Goal: Task Accomplishment & Management: Manage account settings

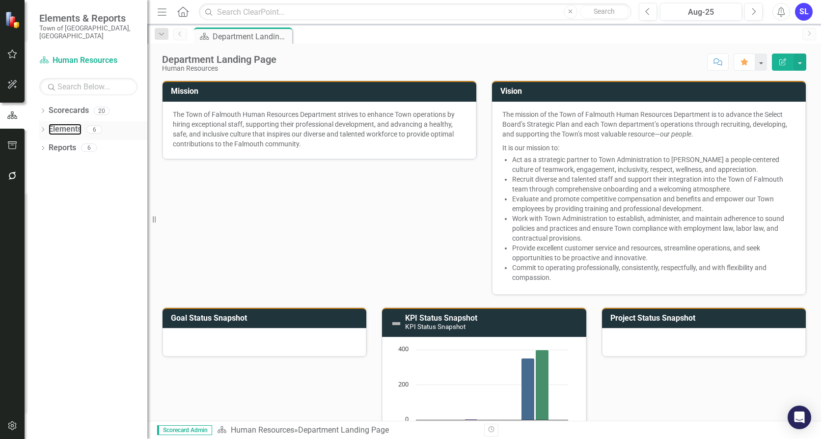
drag, startPoint x: 63, startPoint y: 118, endPoint x: 83, endPoint y: 125, distance: 21.3
click at [63, 124] on link "Elements" at bounding box center [65, 129] width 33 height 11
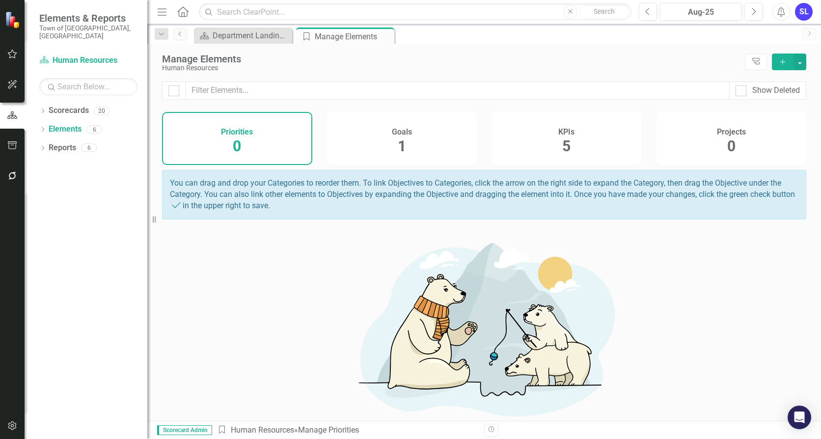
click at [564, 146] on span "5" at bounding box center [566, 146] width 8 height 17
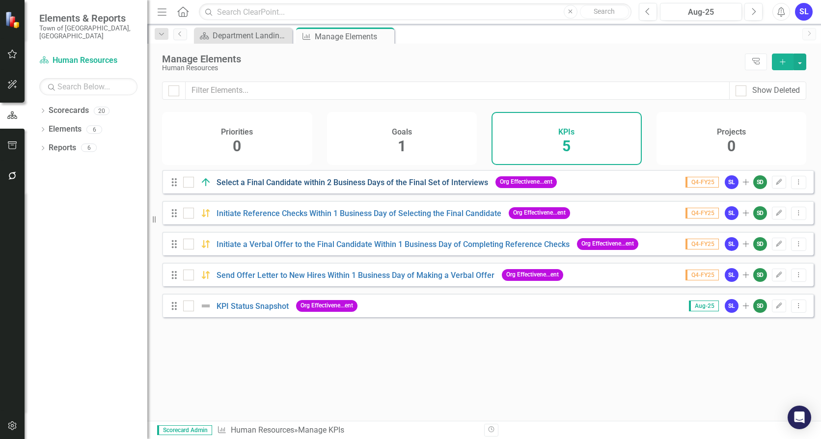
click at [342, 187] on link "Select a Final Candidate within 2 Business Days of the Final Set of Interviews" at bounding box center [353, 182] width 272 height 9
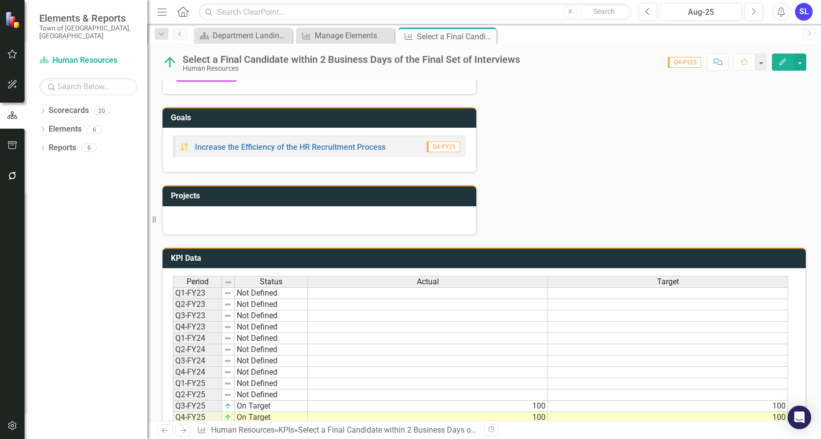
scroll to position [323, 0]
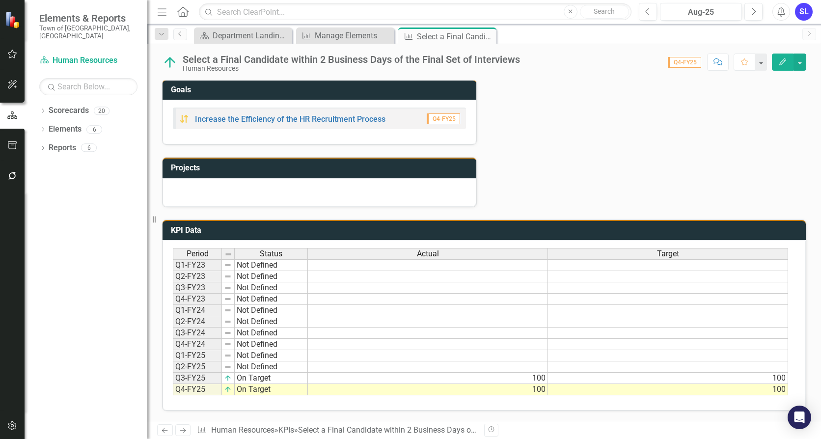
click at [173, 384] on div "Period Status Actual Target Q1-FY23 Not Defined Q2-FY23 Not Defined Q3-FY23 Not…" at bounding box center [173, 321] width 0 height 147
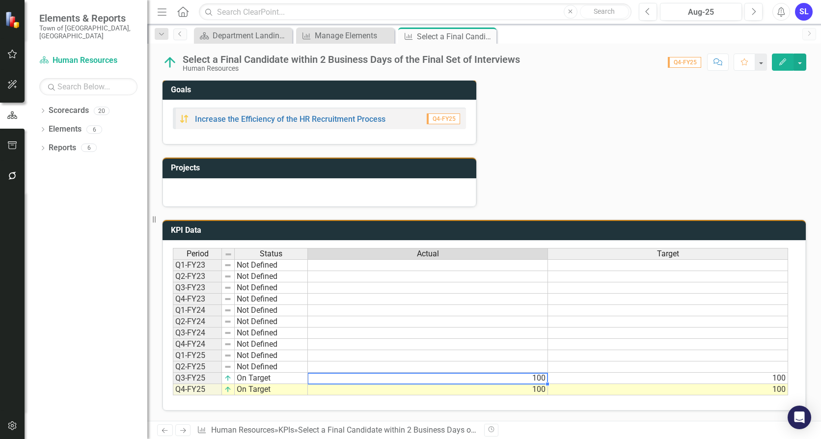
click at [424, 387] on td "100" at bounding box center [428, 389] width 240 height 11
click at [425, 375] on td "100" at bounding box center [428, 378] width 240 height 11
click at [694, 16] on div "Aug-25" at bounding box center [701, 12] width 75 height 12
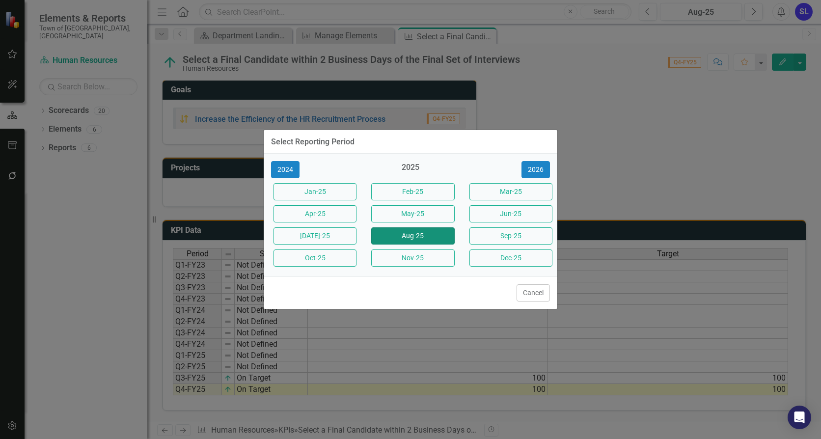
click at [405, 233] on button "Aug-25" at bounding box center [412, 235] width 83 height 17
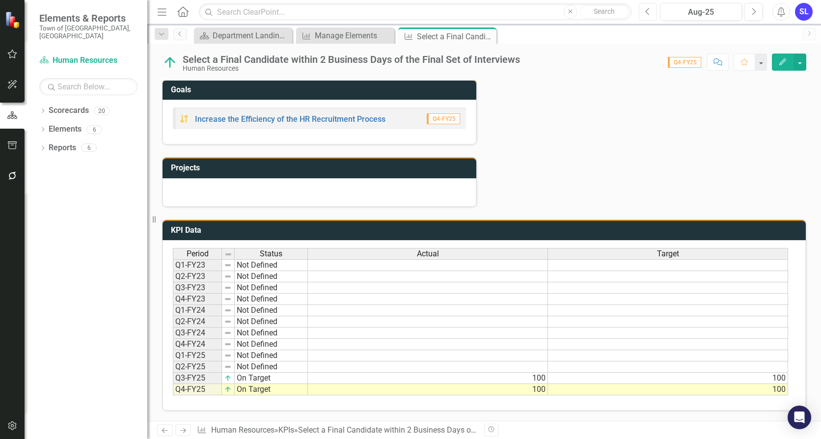
click at [644, 14] on button "Previous" at bounding box center [648, 12] width 18 height 18
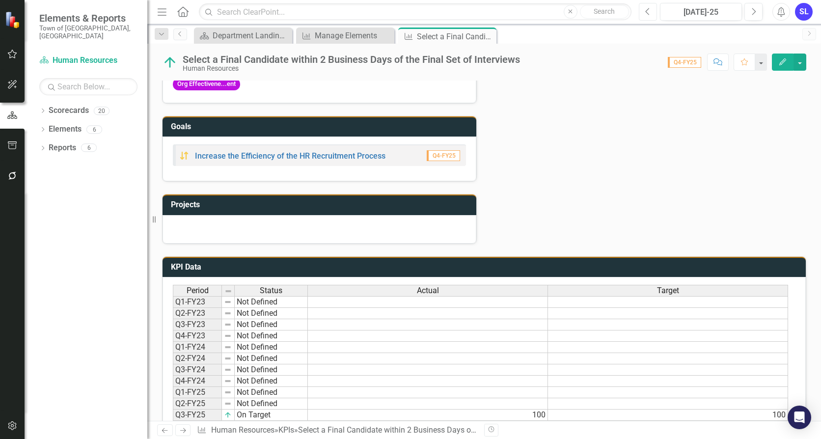
scroll to position [323, 0]
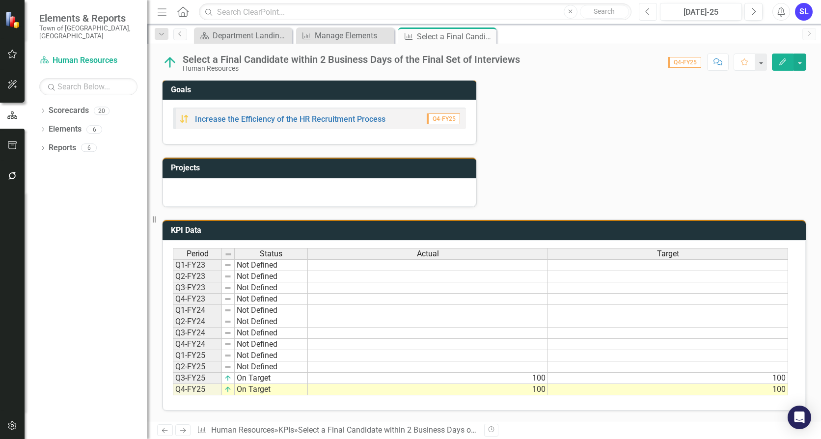
click at [653, 14] on button "Previous" at bounding box center [648, 12] width 18 height 18
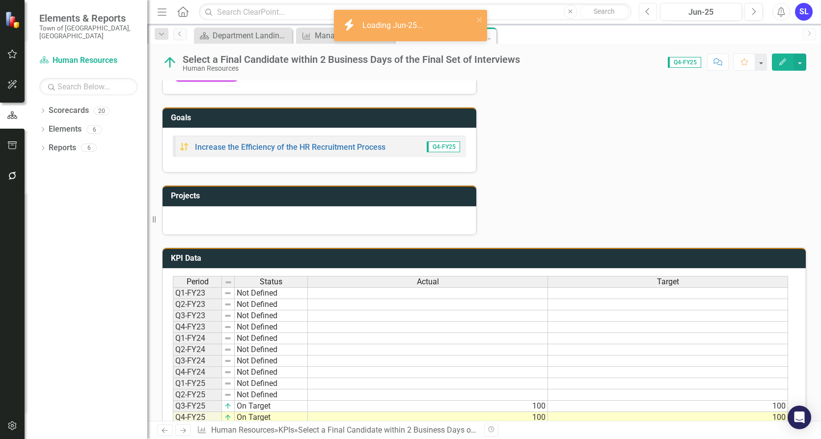
scroll to position [323, 0]
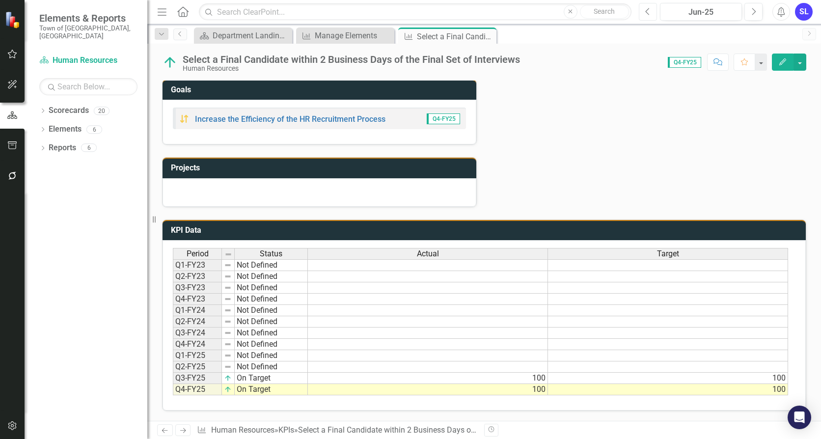
click at [645, 15] on icon "Previous" at bounding box center [647, 11] width 5 height 9
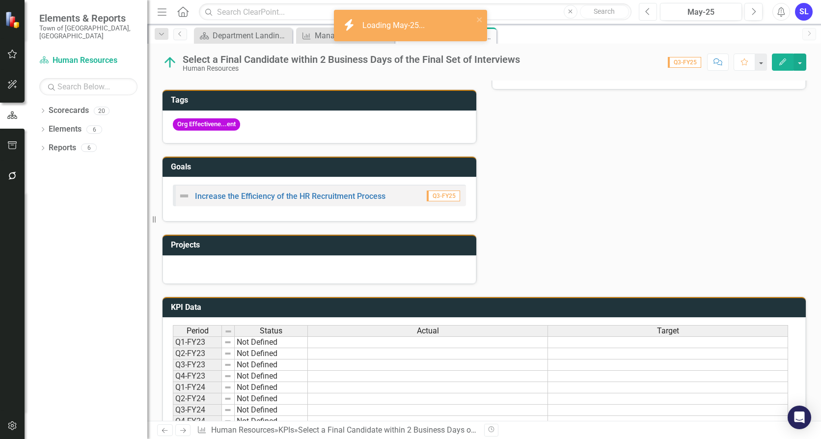
scroll to position [323, 0]
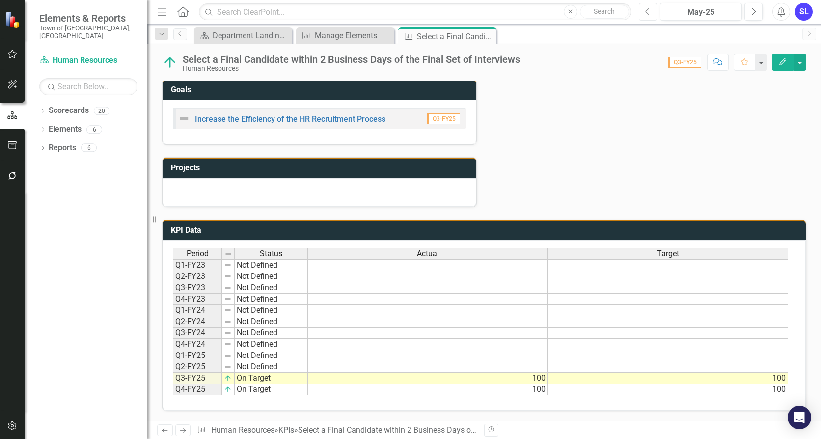
click at [646, 14] on icon "Previous" at bounding box center [647, 11] width 5 height 9
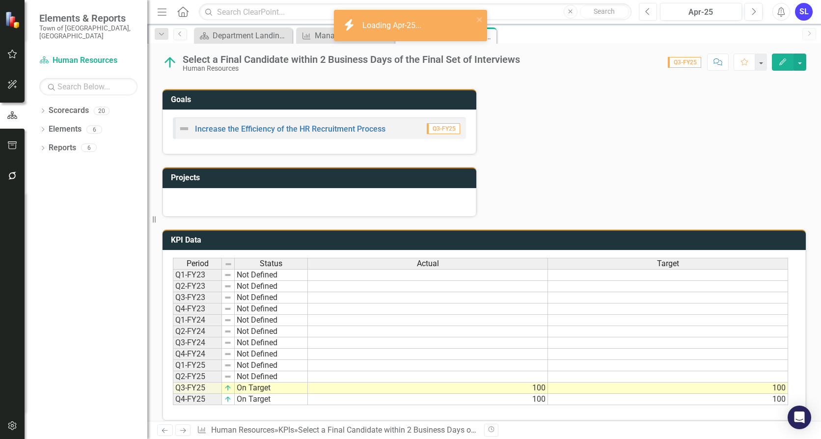
scroll to position [323, 0]
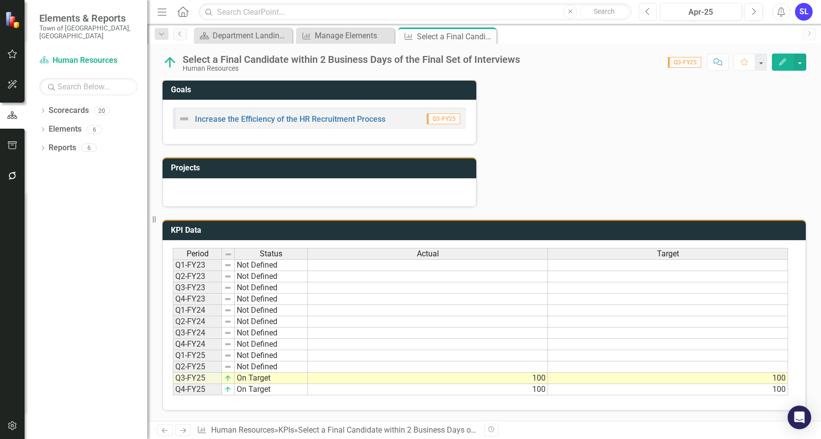
click at [647, 13] on icon "Previous" at bounding box center [647, 11] width 5 height 9
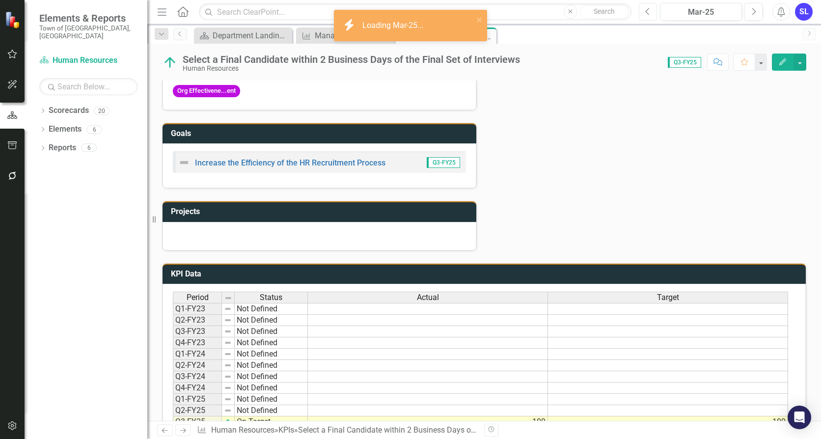
scroll to position [323, 0]
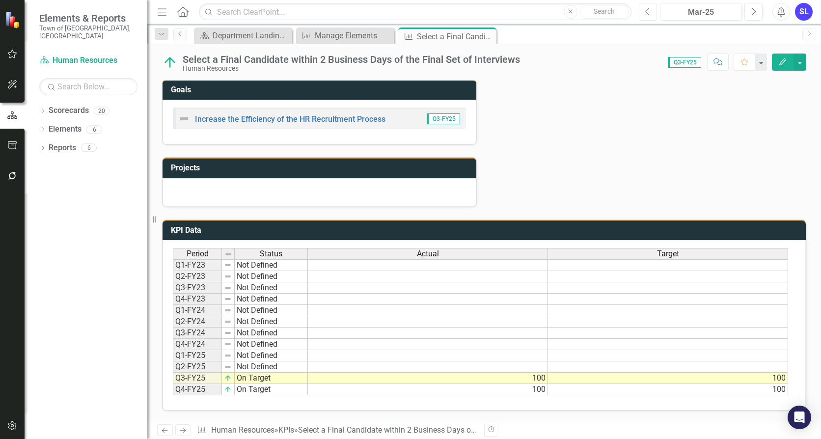
click at [651, 12] on button "Previous" at bounding box center [648, 12] width 18 height 18
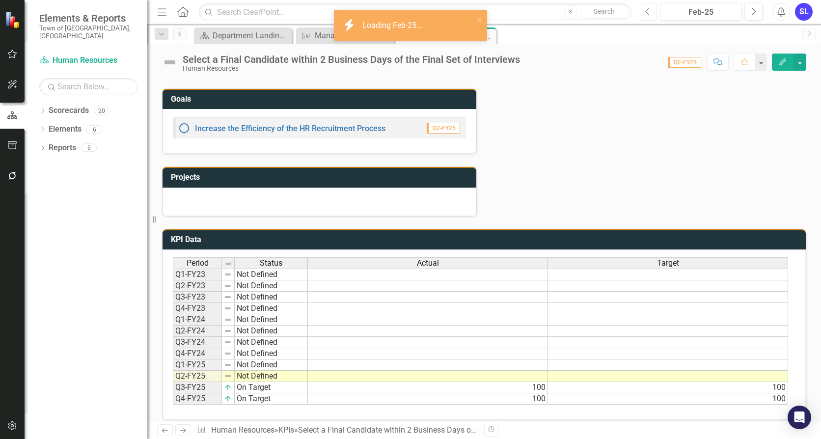
scroll to position [323, 0]
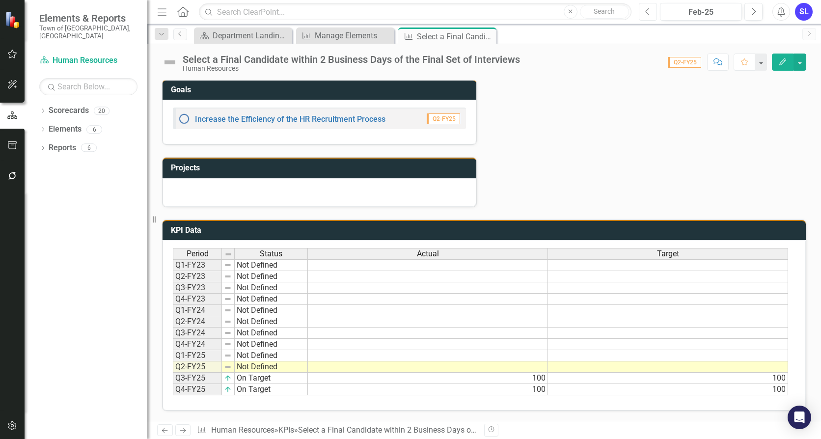
click at [650, 11] on icon "Previous" at bounding box center [647, 11] width 5 height 9
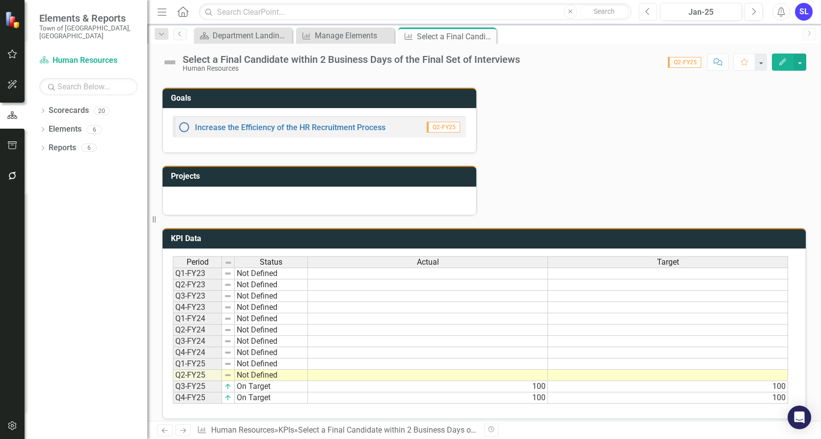
scroll to position [323, 0]
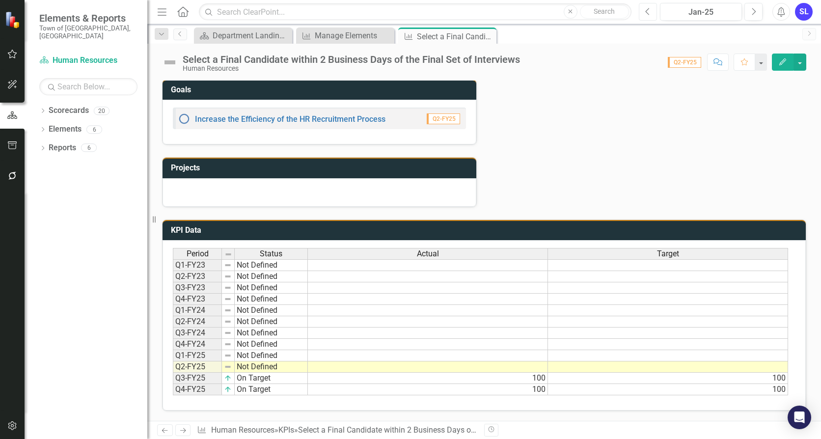
click at [645, 14] on icon "Previous" at bounding box center [647, 11] width 5 height 9
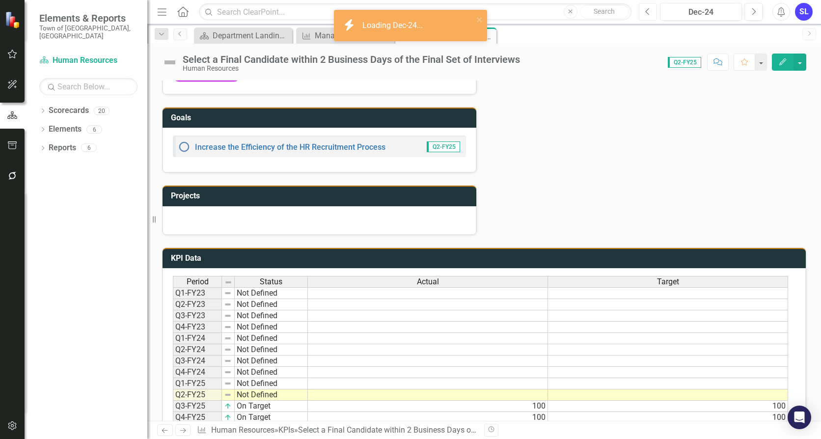
scroll to position [323, 0]
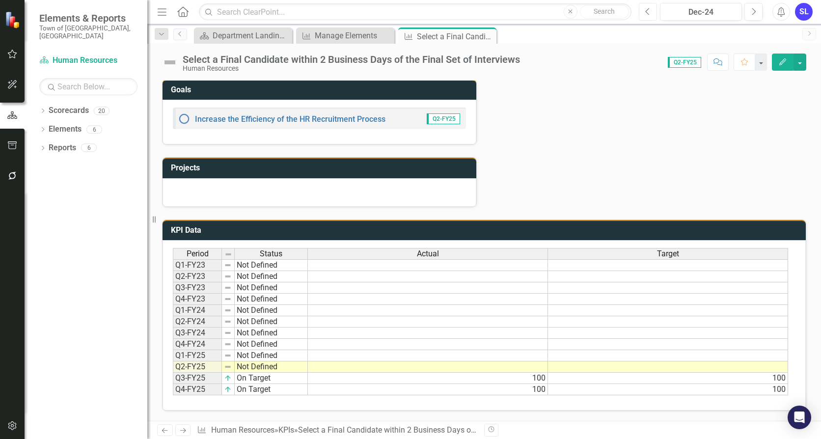
click at [643, 13] on button "Previous" at bounding box center [648, 12] width 18 height 18
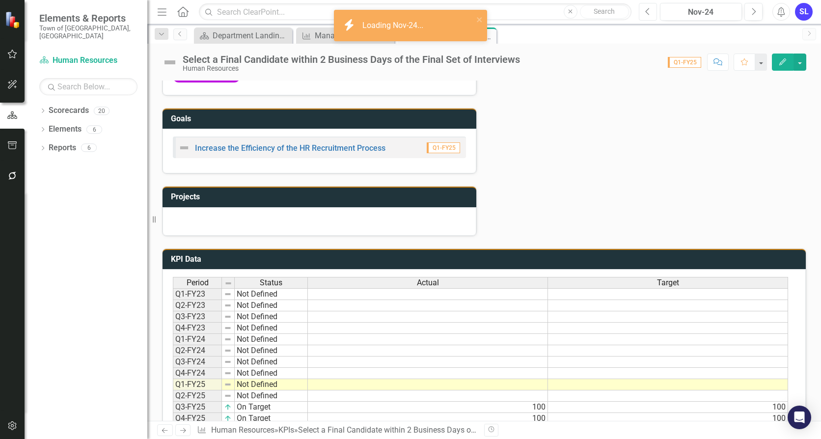
scroll to position [323, 0]
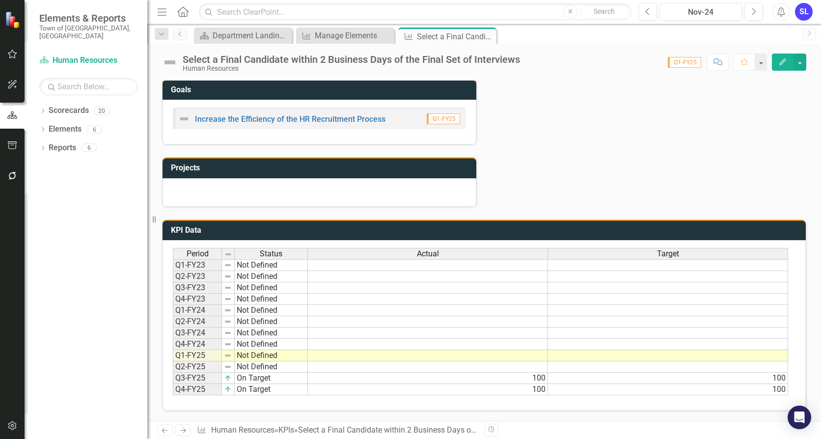
click at [160, 10] on icon "Menu" at bounding box center [162, 11] width 13 height 10
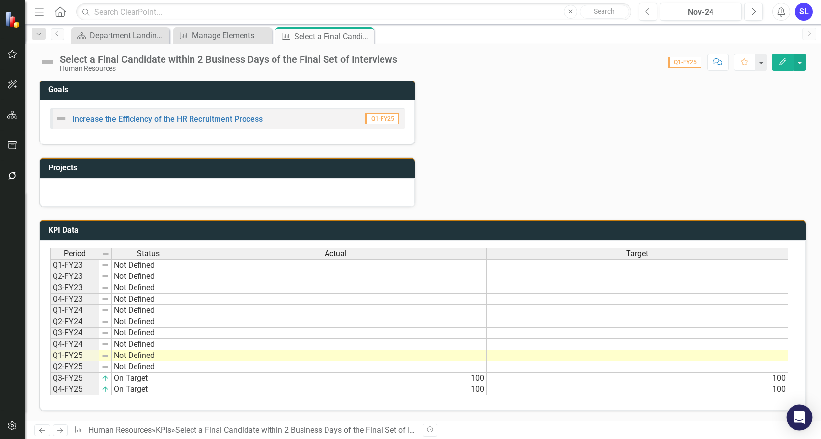
click at [794, 419] on icon "Open Intercom Messenger" at bounding box center [799, 417] width 13 height 13
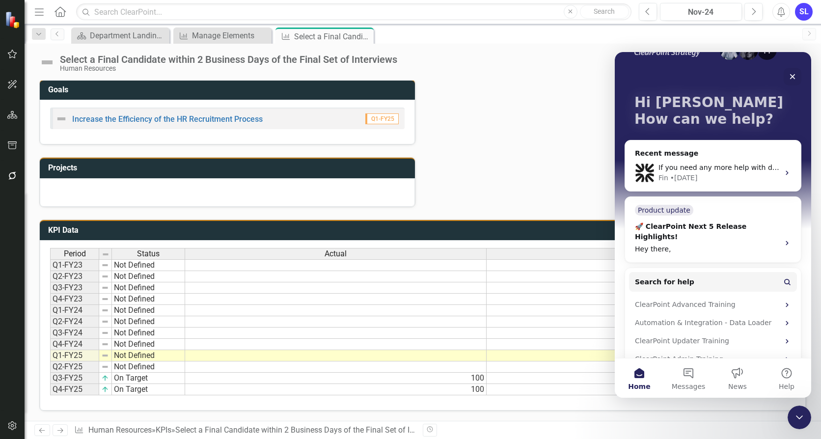
scroll to position [37, 0]
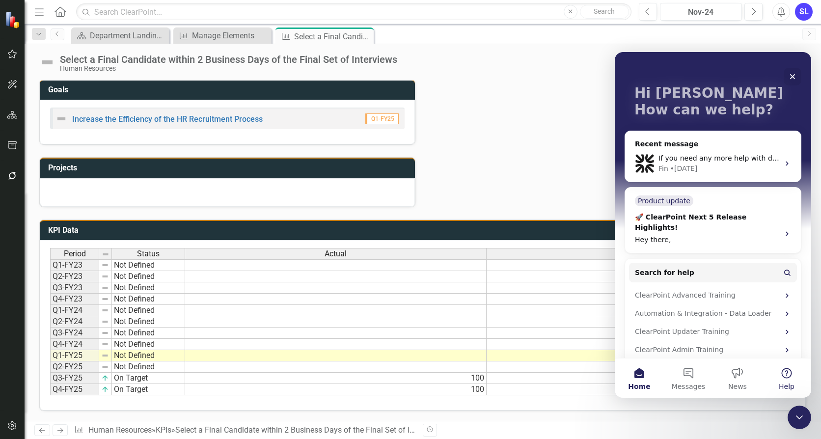
click at [786, 372] on button "Help" at bounding box center [786, 378] width 49 height 39
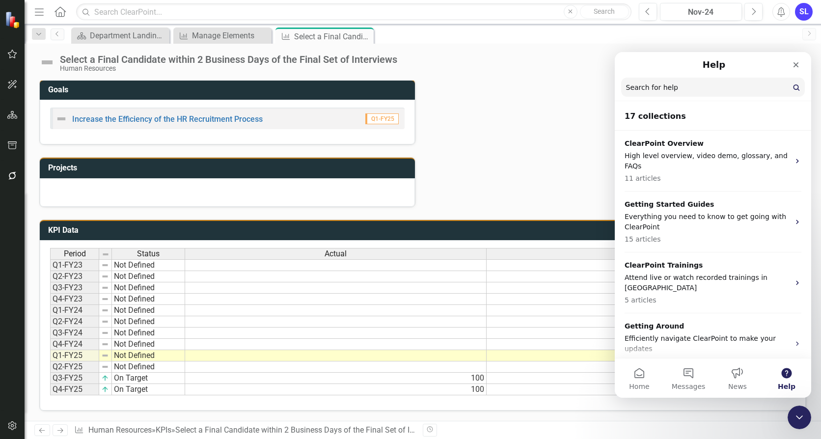
click at [704, 92] on input "Search for help" at bounding box center [713, 87] width 184 height 19
type input "how do i submit a ticket"
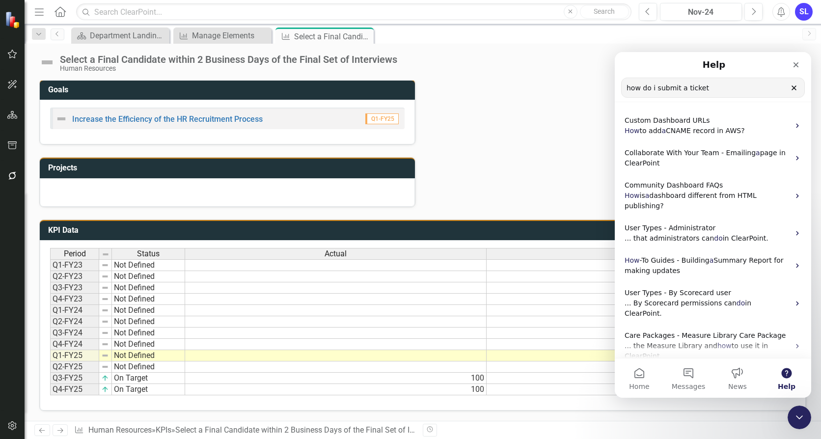
click at [507, 166] on div "Status Update Sep-24 Next Steps Sep-24 Challenges/Barriers Sep-24 Tags Org Effe…" at bounding box center [423, 10] width 782 height 393
click at [802, 64] on div "Close" at bounding box center [796, 65] width 18 height 18
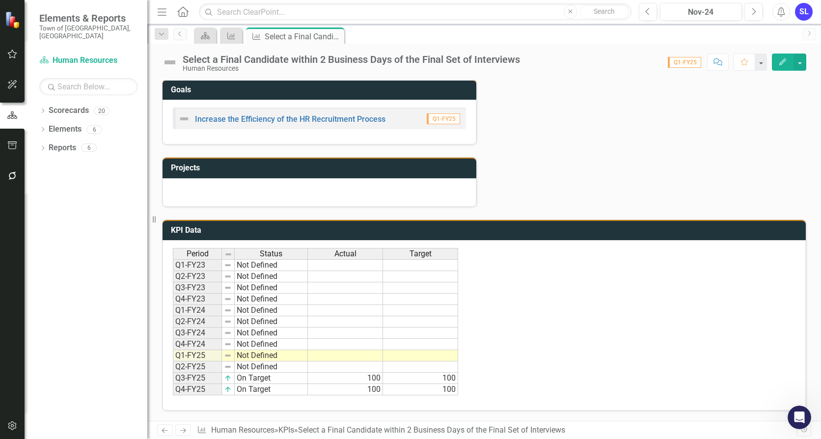
scroll to position [323, 0]
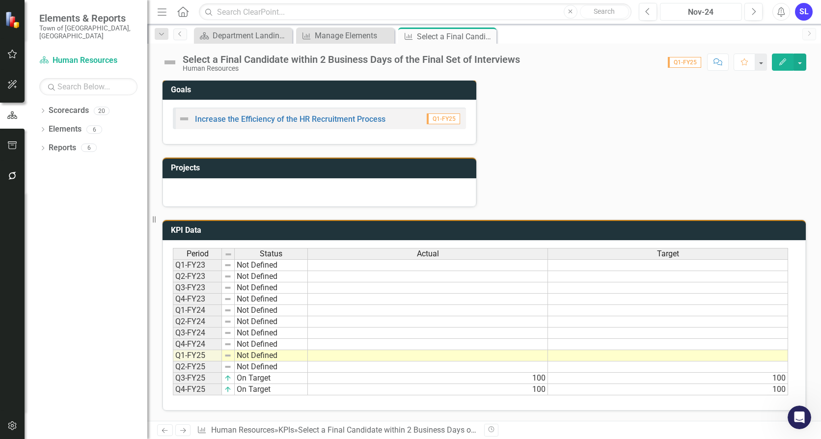
click at [680, 11] on div "Nov-24" at bounding box center [701, 12] width 75 height 12
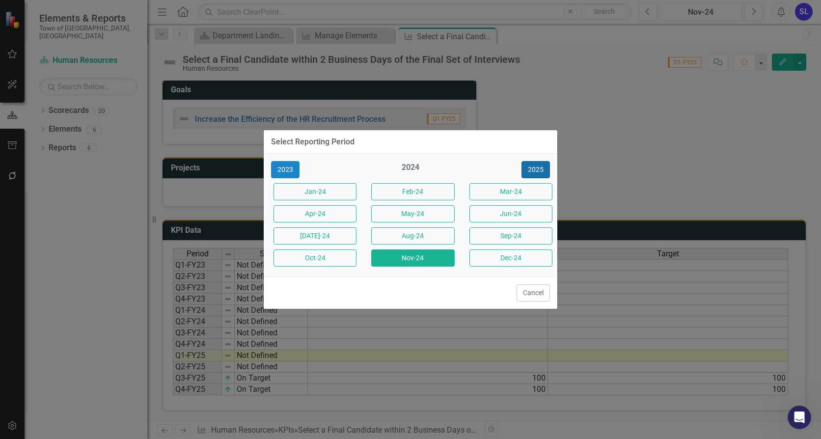
click at [534, 165] on button "2025" at bounding box center [536, 169] width 28 height 17
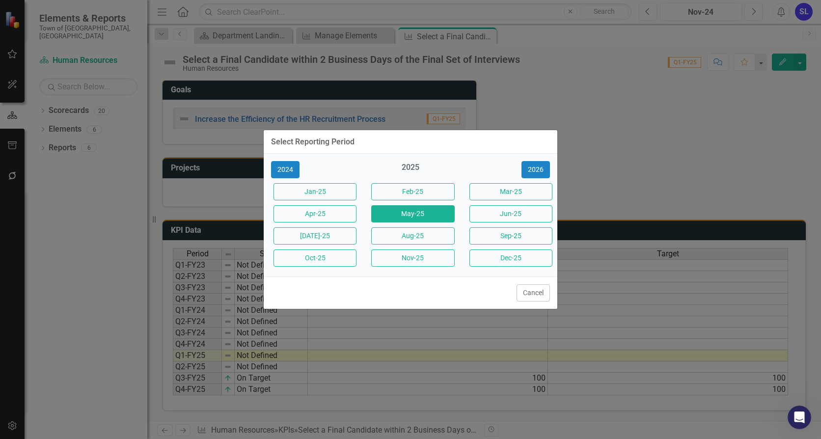
click at [427, 213] on button "May-25" at bounding box center [412, 213] width 83 height 17
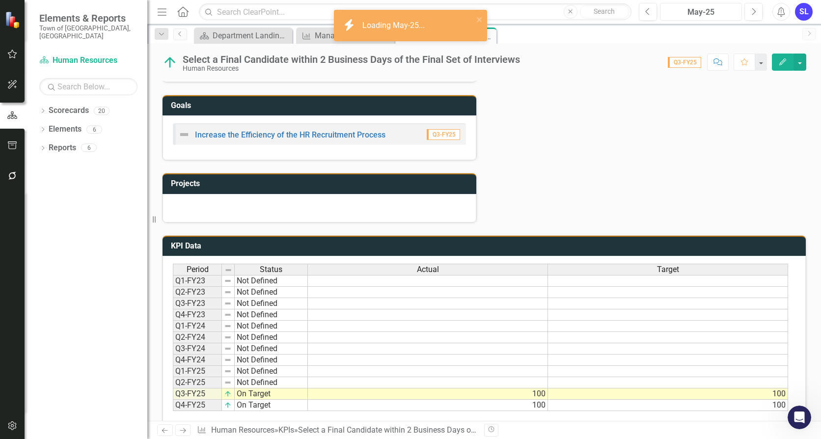
scroll to position [323, 0]
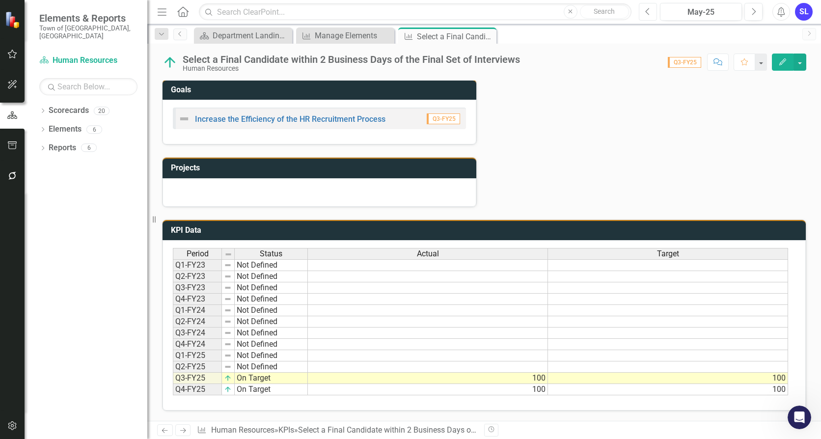
click at [651, 11] on button "Previous" at bounding box center [648, 12] width 18 height 18
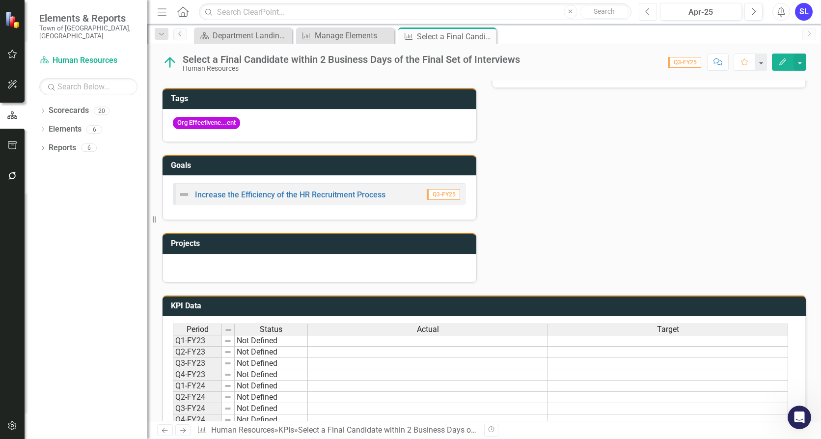
scroll to position [323, 0]
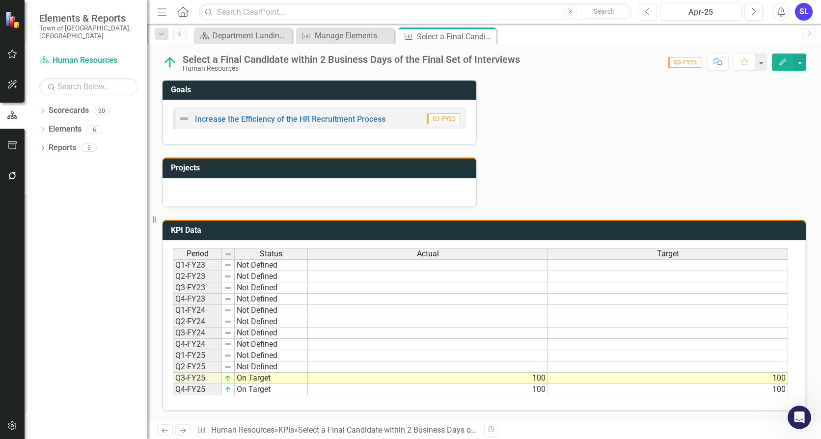
click at [648, 14] on icon "Previous" at bounding box center [647, 11] width 5 height 9
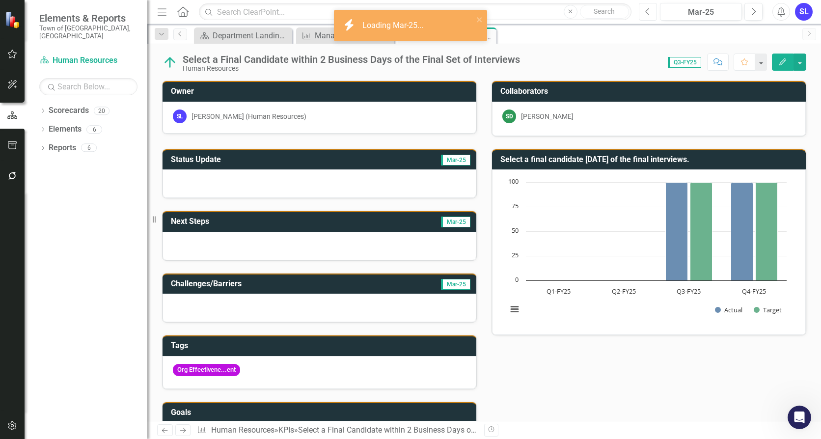
click at [657, 14] on button "Previous" at bounding box center [648, 12] width 18 height 18
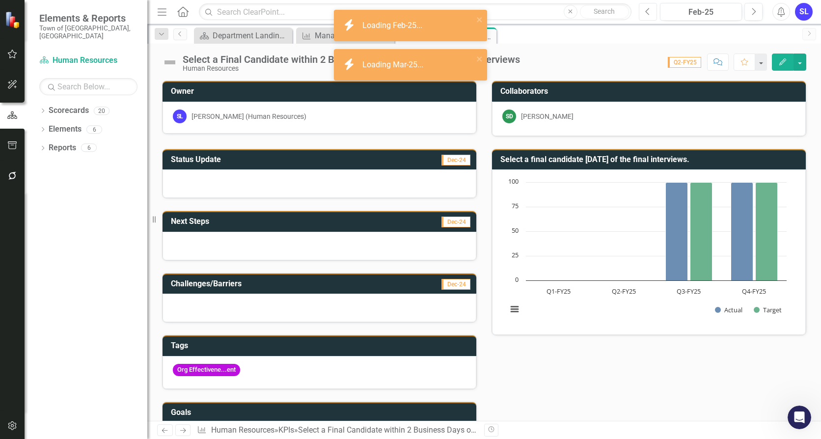
click at [654, 14] on button "Previous" at bounding box center [648, 12] width 18 height 18
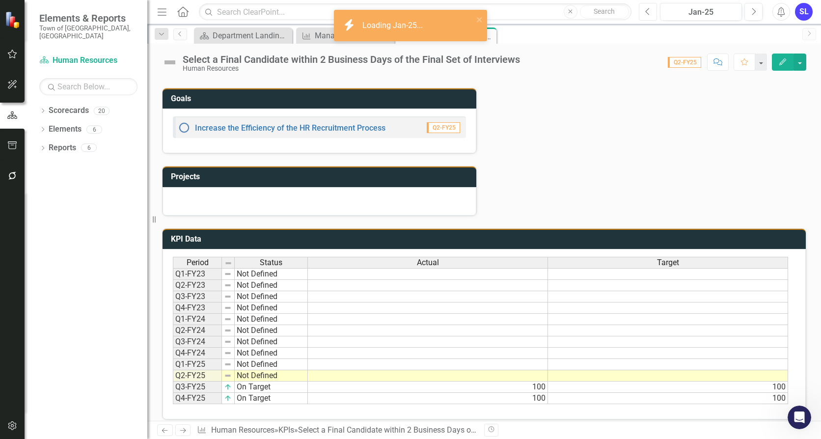
scroll to position [323, 0]
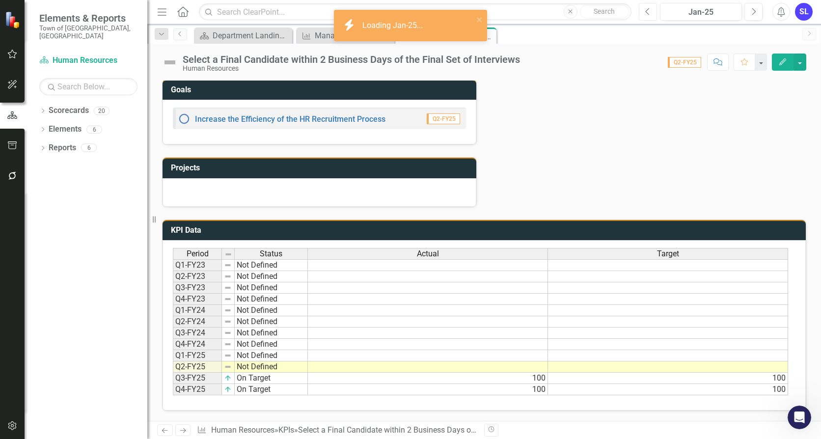
click at [654, 10] on button "Previous" at bounding box center [648, 12] width 18 height 18
click at [646, 16] on button "Previous" at bounding box center [648, 12] width 18 height 18
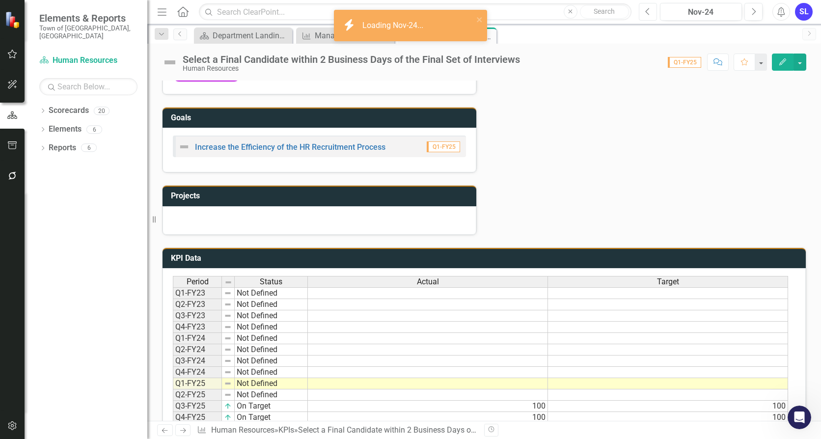
scroll to position [323, 0]
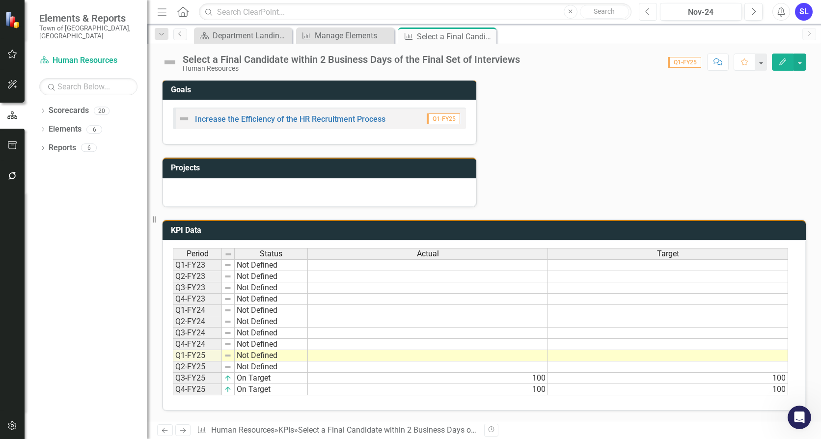
click at [650, 16] on button "Previous" at bounding box center [648, 12] width 18 height 18
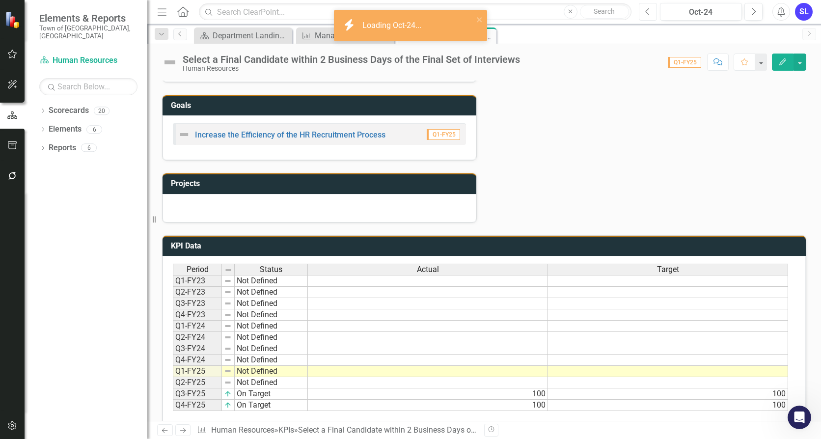
scroll to position [323, 0]
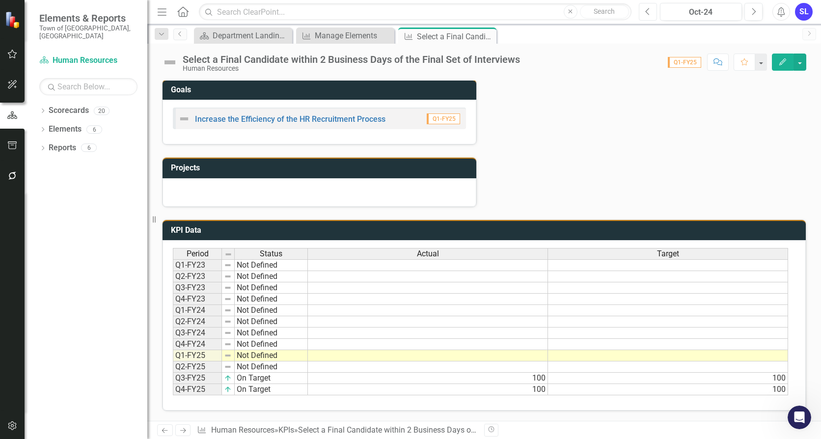
click at [647, 13] on icon "Previous" at bounding box center [647, 11] width 5 height 9
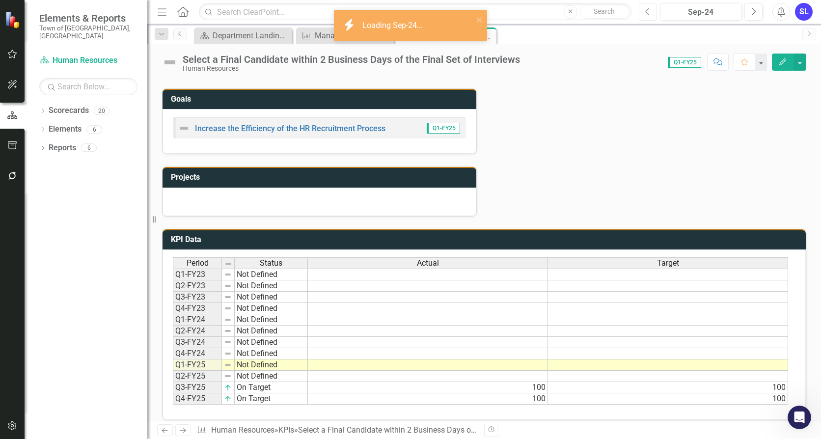
scroll to position [323, 0]
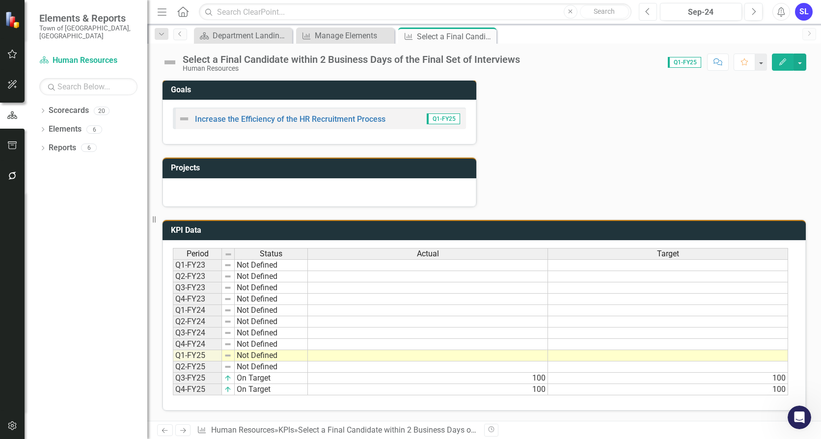
click at [650, 15] on icon "Previous" at bounding box center [647, 11] width 5 height 9
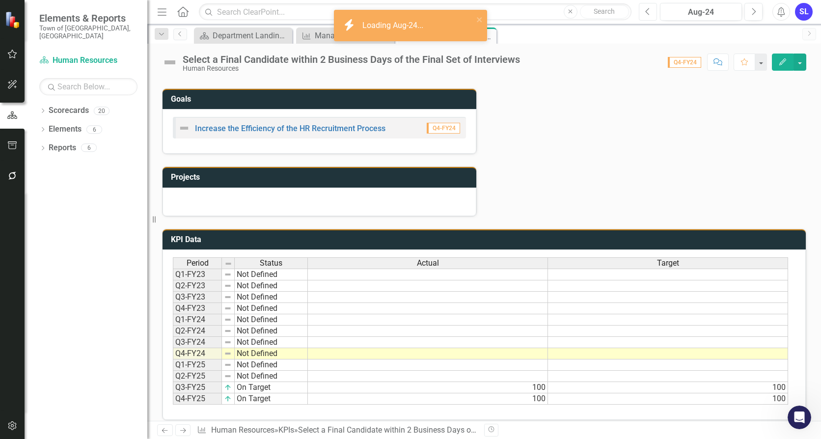
scroll to position [323, 0]
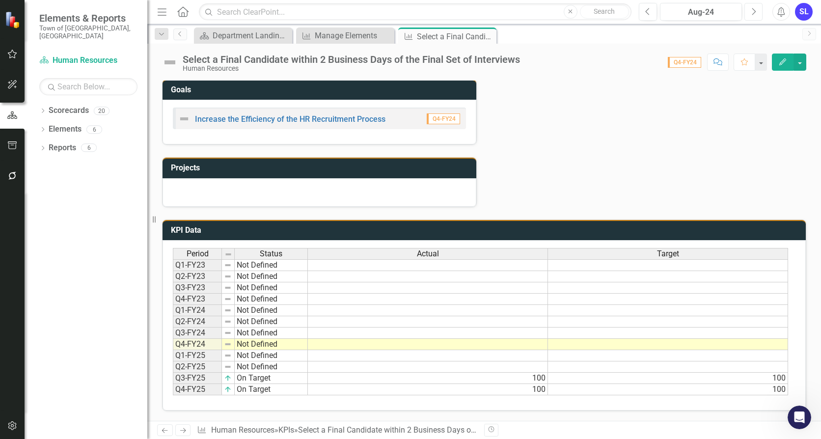
click at [753, 16] on button "Next" at bounding box center [754, 12] width 18 height 18
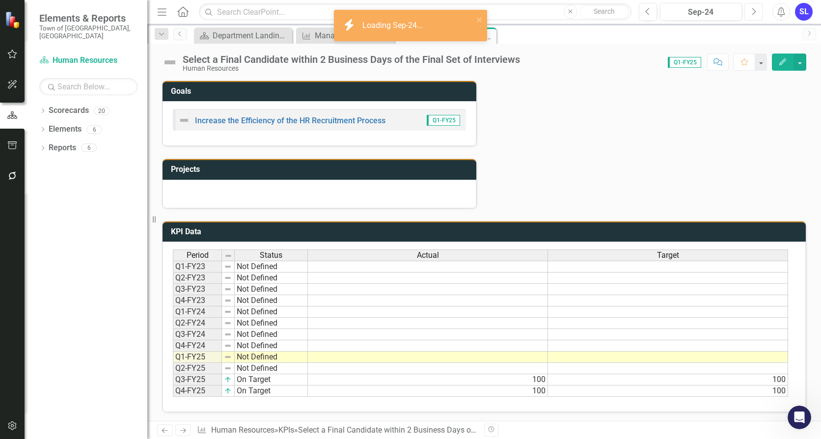
scroll to position [323, 0]
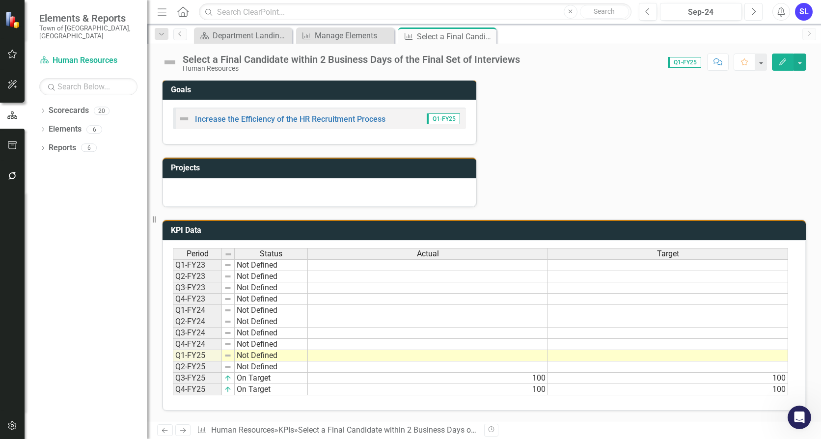
click at [752, 12] on icon "Next" at bounding box center [753, 11] width 5 height 9
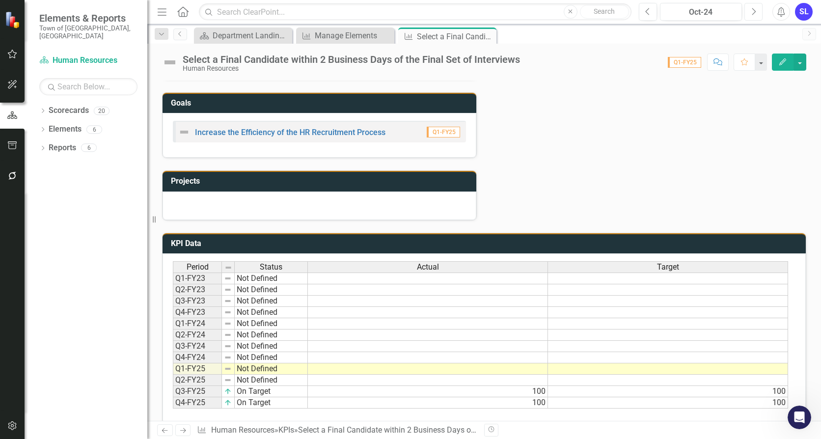
scroll to position [323, 0]
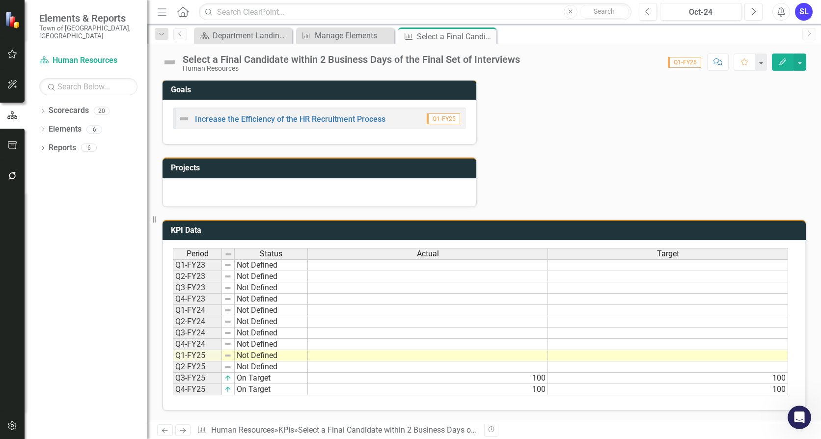
click at [748, 10] on button "Next" at bounding box center [754, 12] width 18 height 18
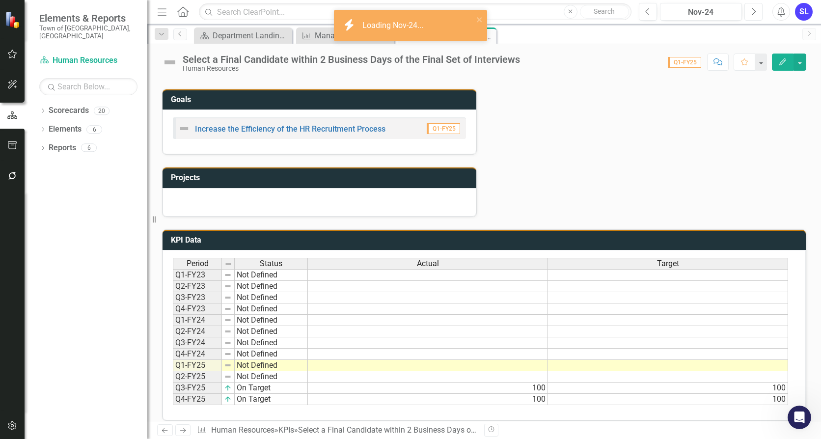
scroll to position [323, 0]
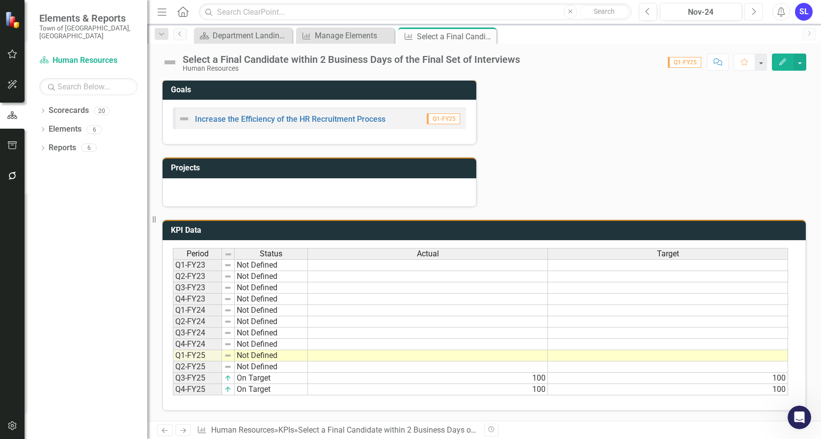
click at [753, 12] on icon "Next" at bounding box center [753, 11] width 5 height 9
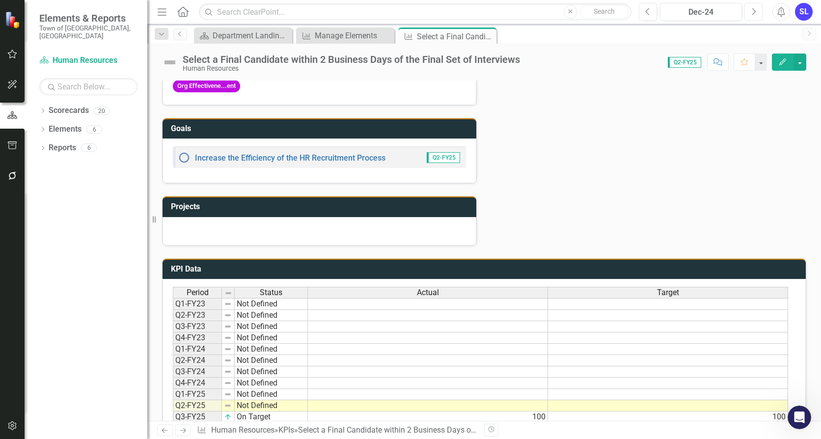
scroll to position [323, 0]
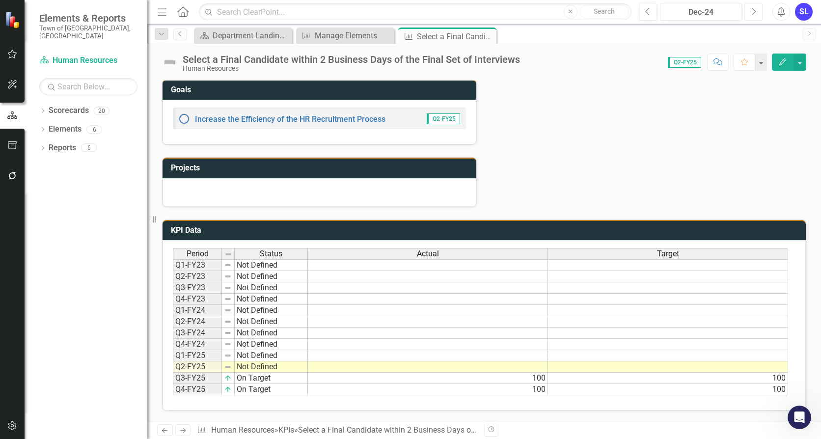
click at [756, 16] on button "Next" at bounding box center [754, 12] width 18 height 18
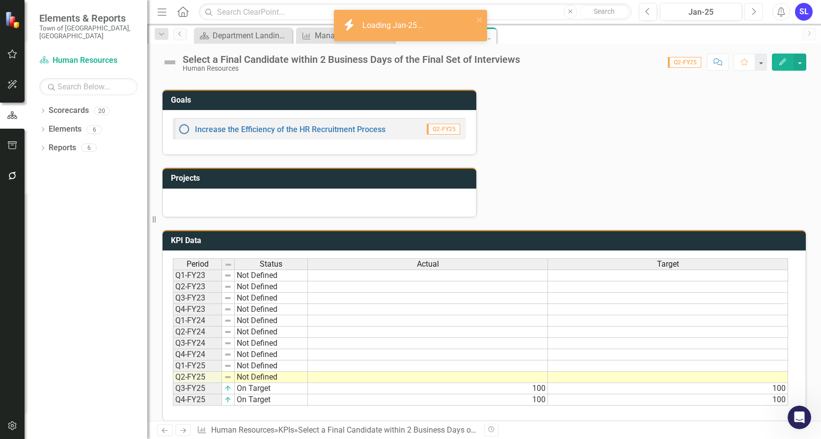
scroll to position [323, 0]
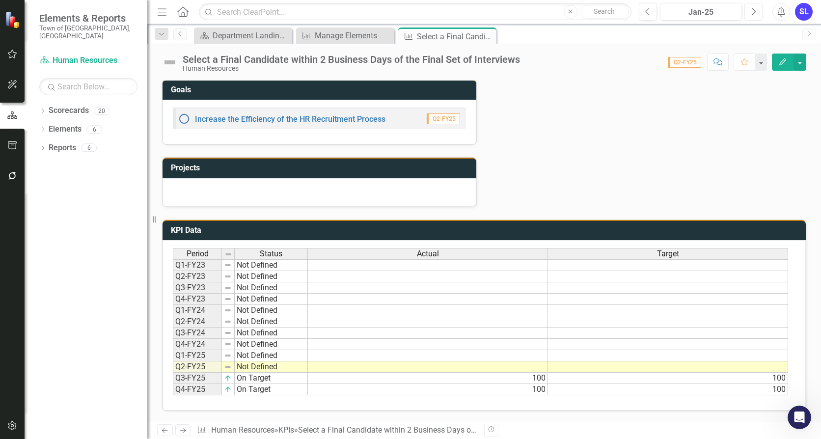
click at [755, 12] on icon "Next" at bounding box center [753, 11] width 5 height 9
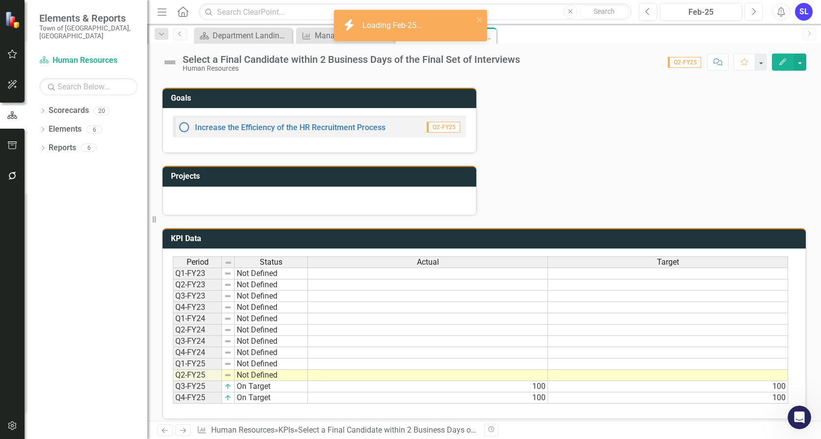
scroll to position [323, 0]
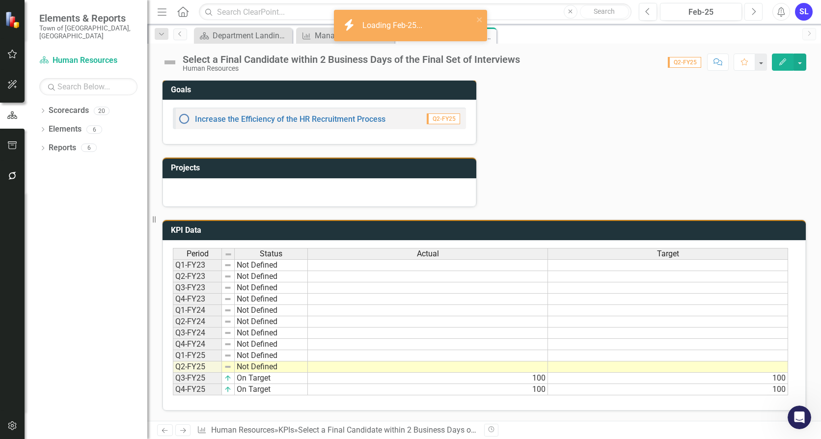
click at [755, 9] on icon "Next" at bounding box center [753, 11] width 5 height 9
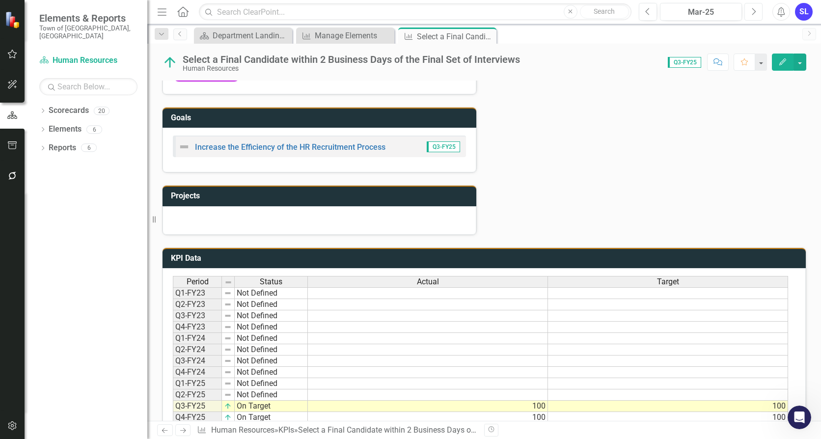
scroll to position [323, 0]
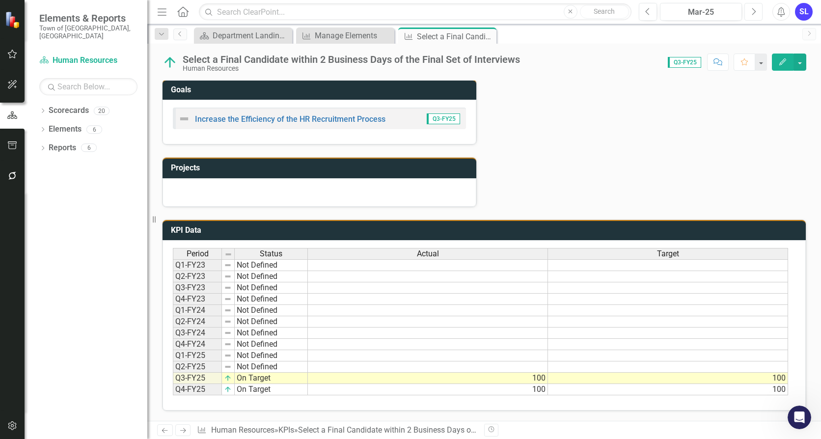
click at [753, 14] on icon "Next" at bounding box center [753, 11] width 5 height 9
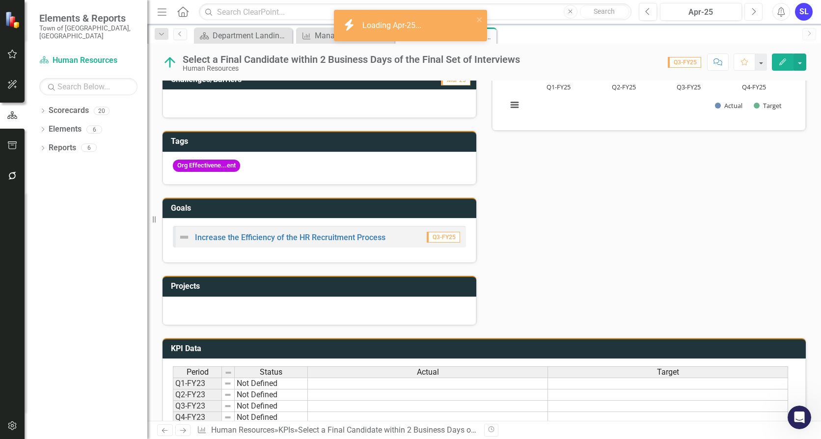
scroll to position [323, 0]
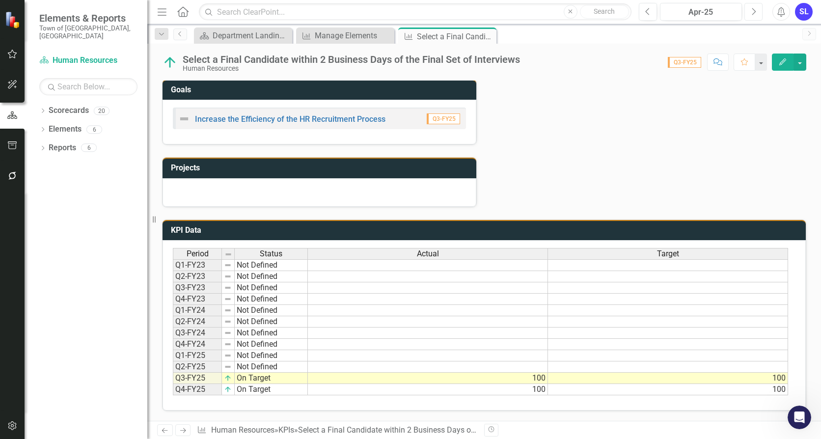
click at [753, 15] on icon "button" at bounding box center [755, 11] width 4 height 7
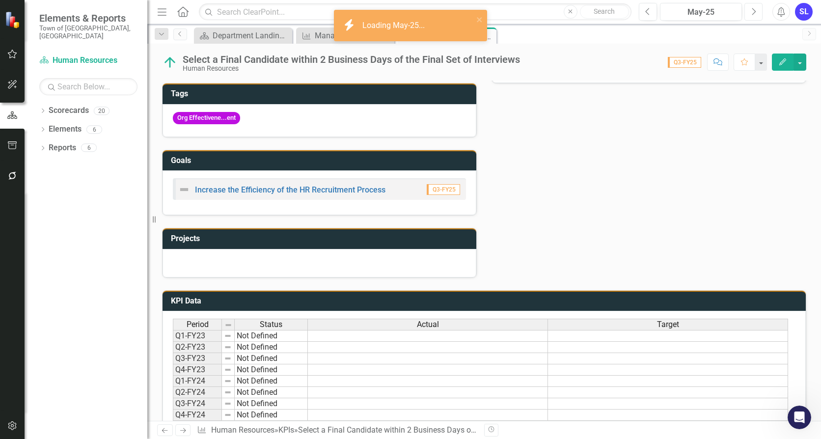
scroll to position [323, 0]
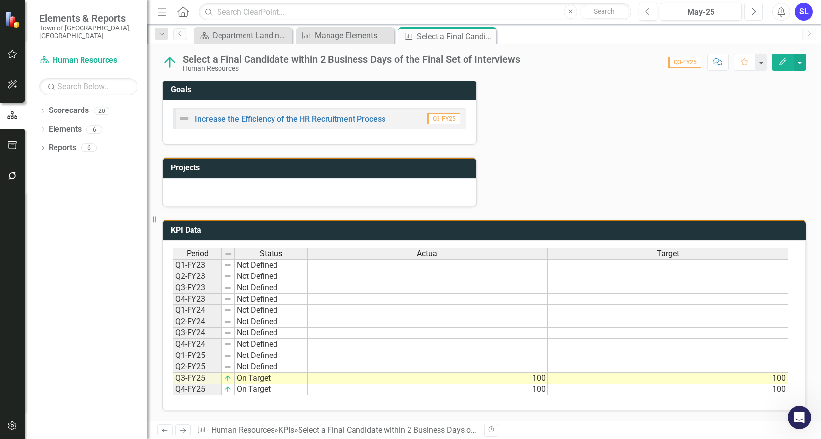
click at [751, 13] on icon "Next" at bounding box center [753, 11] width 5 height 9
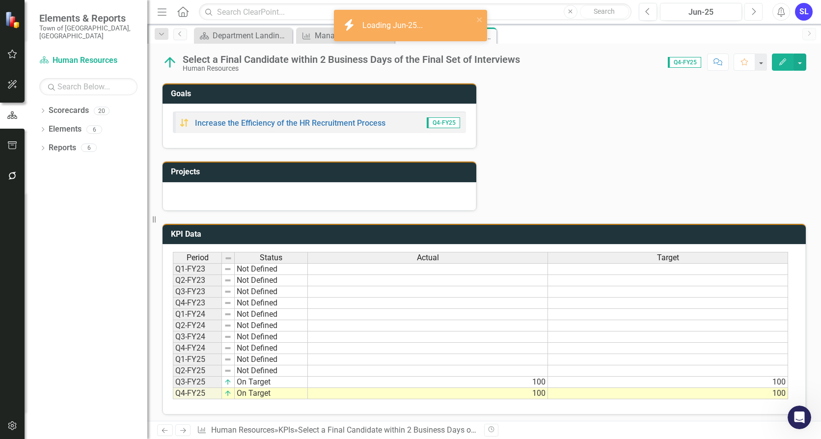
scroll to position [323, 0]
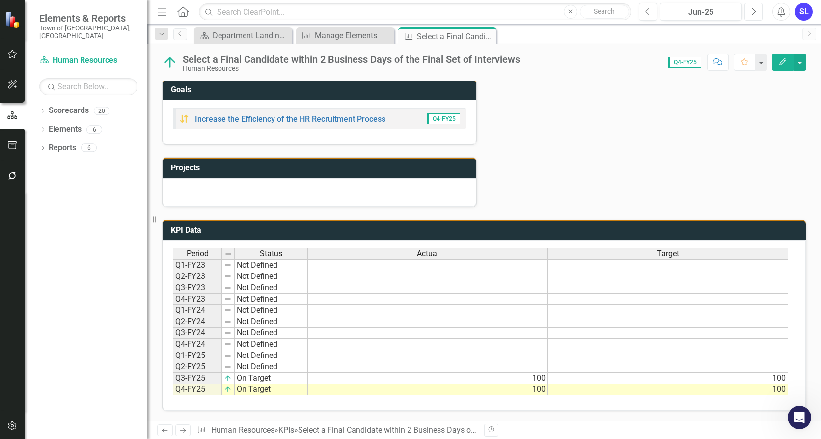
drag, startPoint x: 750, startPoint y: 9, endPoint x: 750, endPoint y: 18, distance: 8.4
click at [750, 9] on button "Next" at bounding box center [754, 12] width 18 height 18
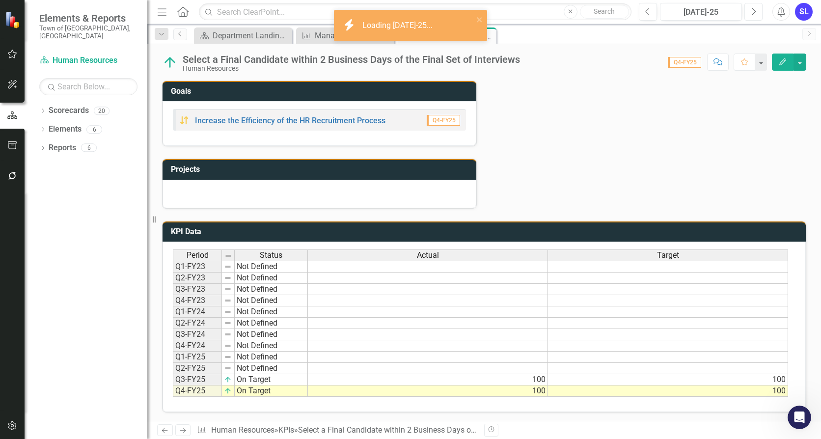
scroll to position [323, 0]
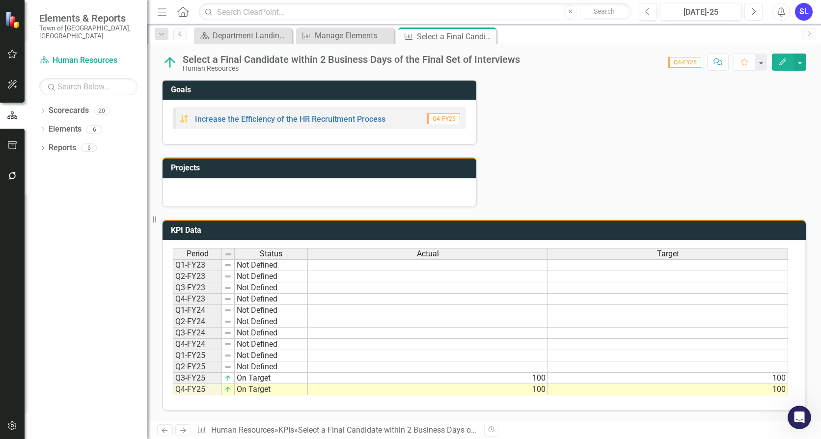
click at [756, 13] on icon "Next" at bounding box center [753, 11] width 5 height 9
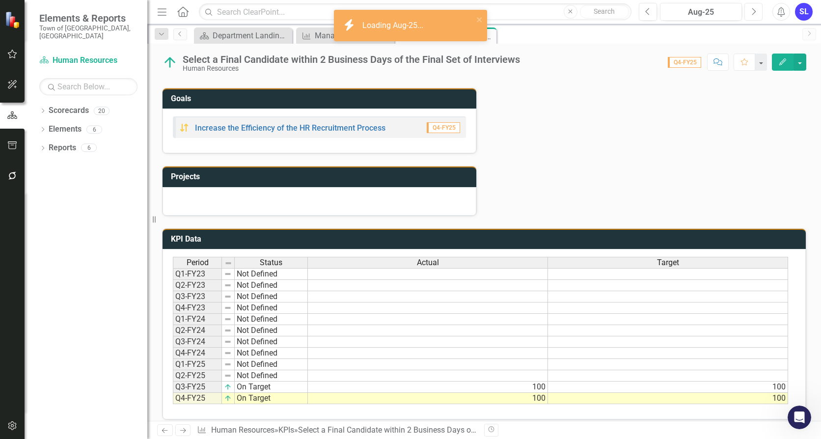
scroll to position [323, 0]
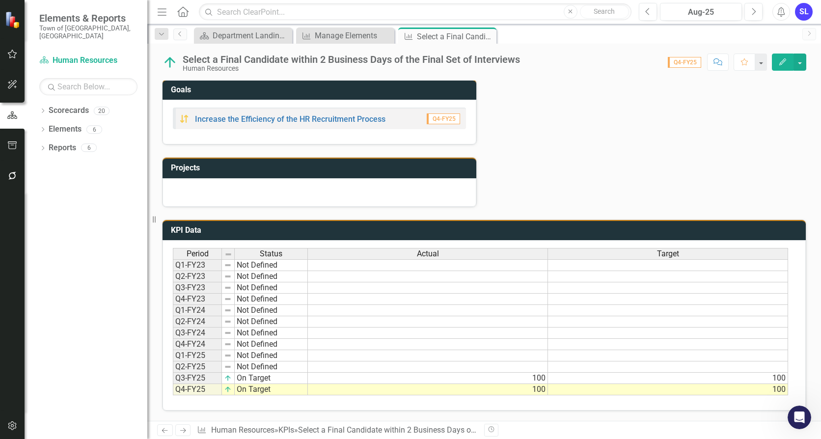
click at [507, 370] on td at bounding box center [428, 367] width 240 height 11
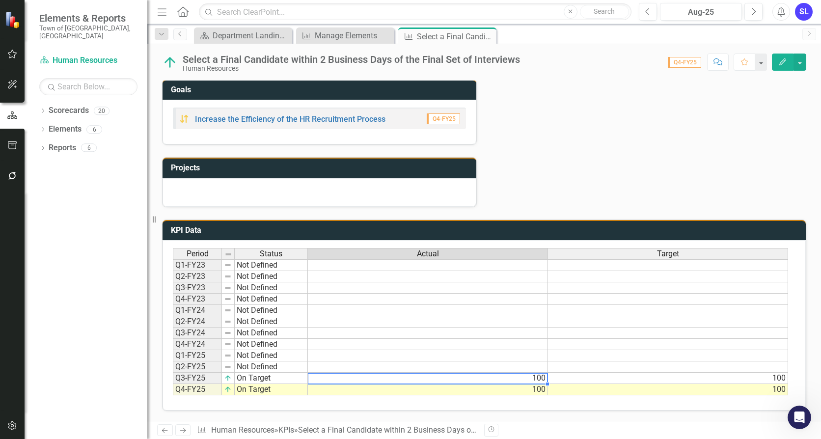
click at [501, 376] on td "100" at bounding box center [428, 378] width 240 height 11
click at [501, 378] on td "100" at bounding box center [428, 378] width 240 height 11
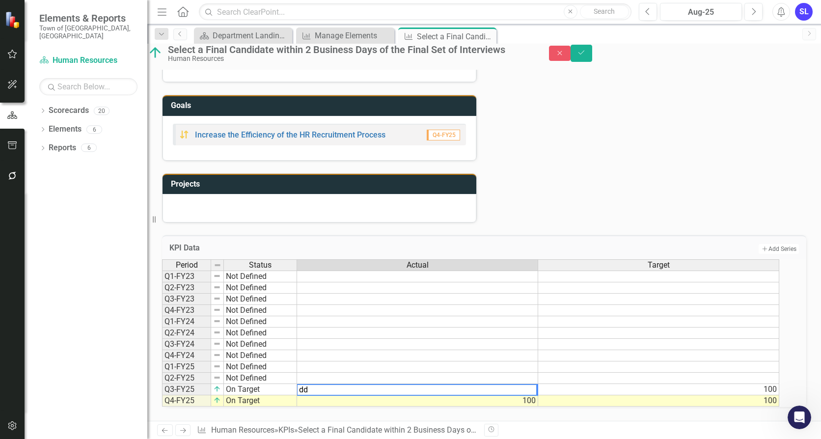
click at [582, 384] on td "100" at bounding box center [658, 389] width 241 height 11
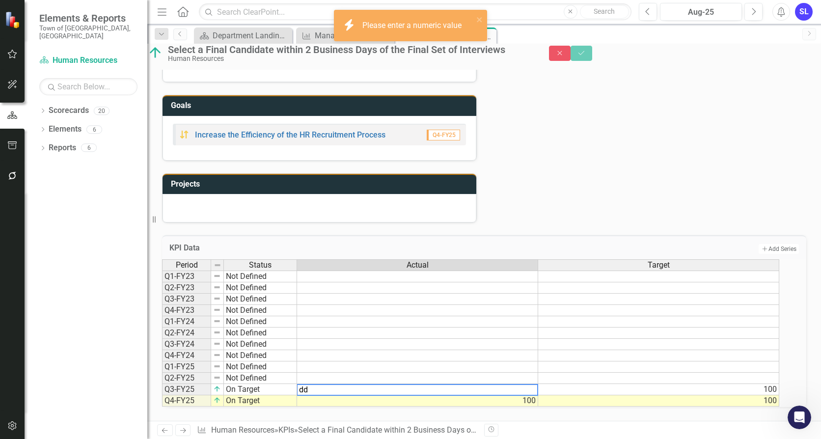
click at [558, 407] on div "Period Status Actual Target Q1-FY23 Not Defined Q2-FY23 Not Defined Q3-FY23 Not…" at bounding box center [484, 333] width 644 height 148
type textarea "d"
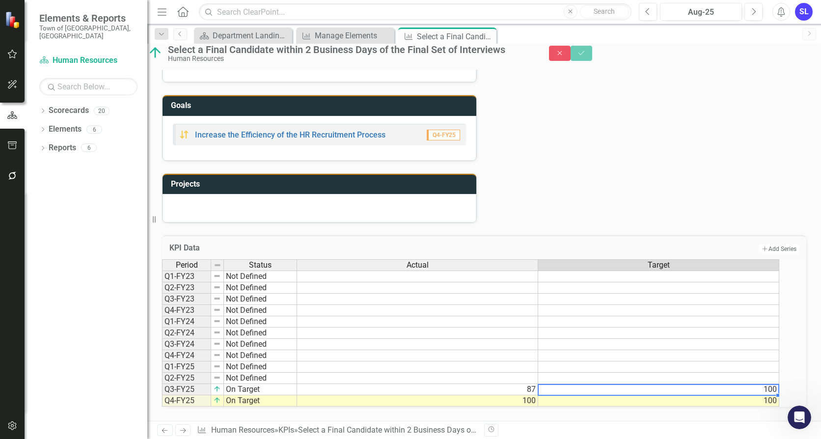
click at [584, 223] on div "KPI Data Add Add Series Period Status Actual Target Q1-FY23 Not Defined Q2-FY23…" at bounding box center [484, 317] width 659 height 189
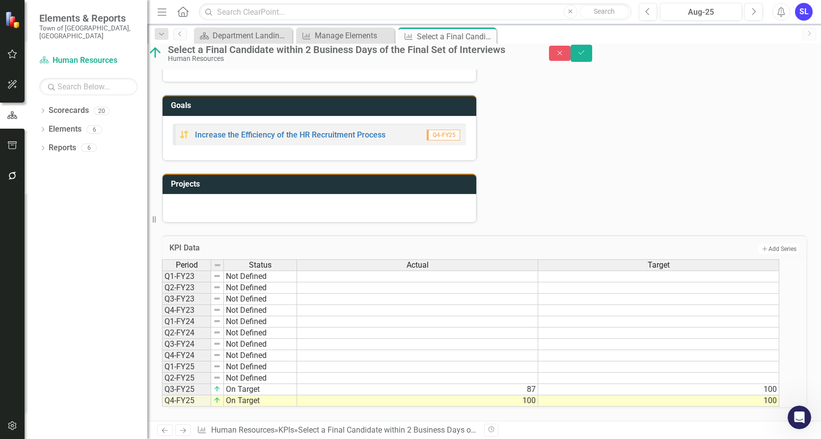
scroll to position [325, 0]
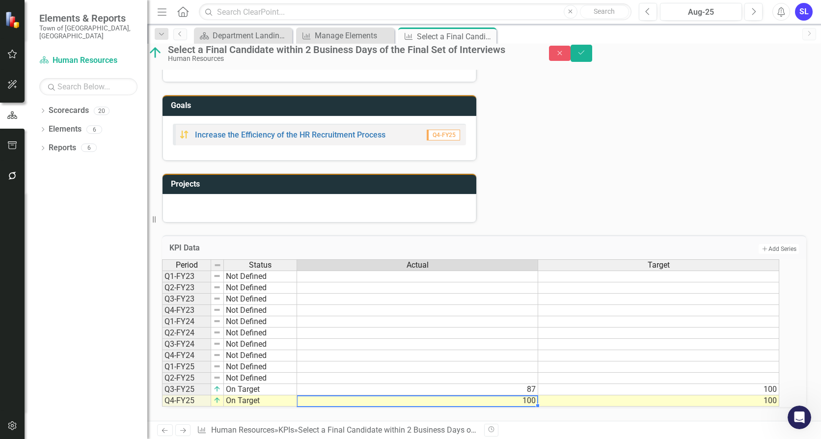
click at [508, 395] on td "100" at bounding box center [417, 400] width 241 height 11
click at [506, 384] on td "87" at bounding box center [417, 389] width 241 height 11
click at [531, 195] on div "Status Update Jun-25 Next Steps Jun-25 Challenges/Barriers Jun-25 Tags Org Effe…" at bounding box center [484, 26] width 659 height 393
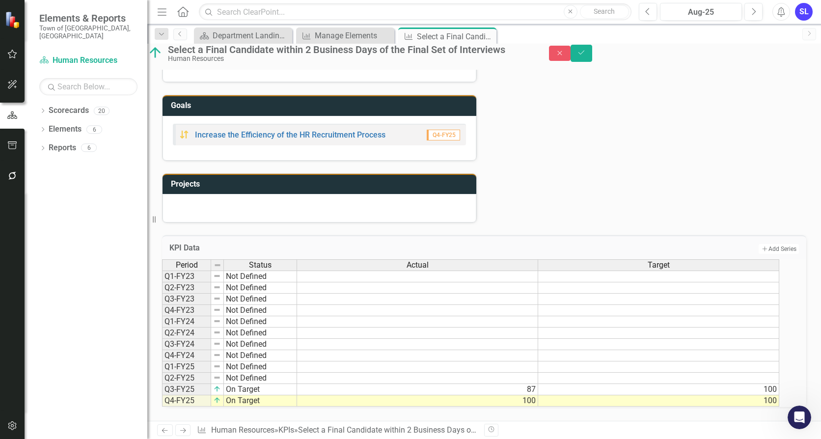
click at [513, 414] on div "Owner SL [PERSON_NAME] (Human Resources) Collaborators SD [PERSON_NAME] Dec Sta…" at bounding box center [484, 91] width 674 height 660
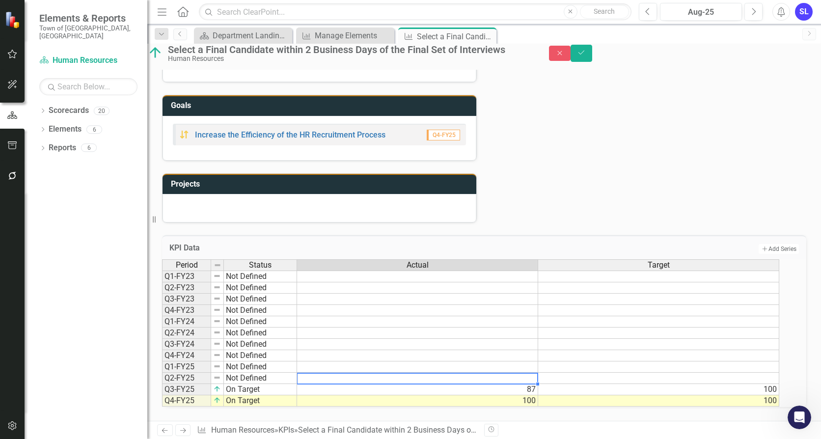
click at [514, 373] on td at bounding box center [417, 378] width 241 height 11
click at [504, 384] on td "87" at bounding box center [417, 389] width 241 height 11
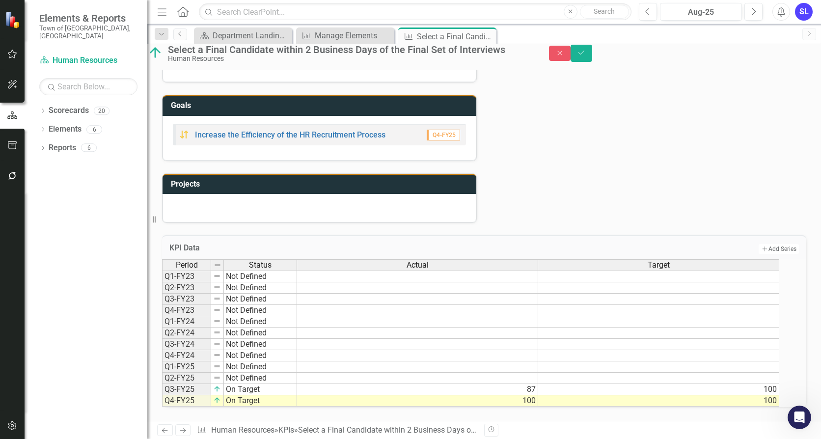
click at [551, 128] on div "Status Update Jun-25 Next Steps Jun-25 Challenges/Barriers Jun-25 Tags Org Effe…" at bounding box center [484, 26] width 659 height 393
click at [162, 284] on div "Period Status Actual Target Q1-FY23 Not Defined Q2-FY23 Not Defined Q3-FY23 Not…" at bounding box center [162, 332] width 0 height 147
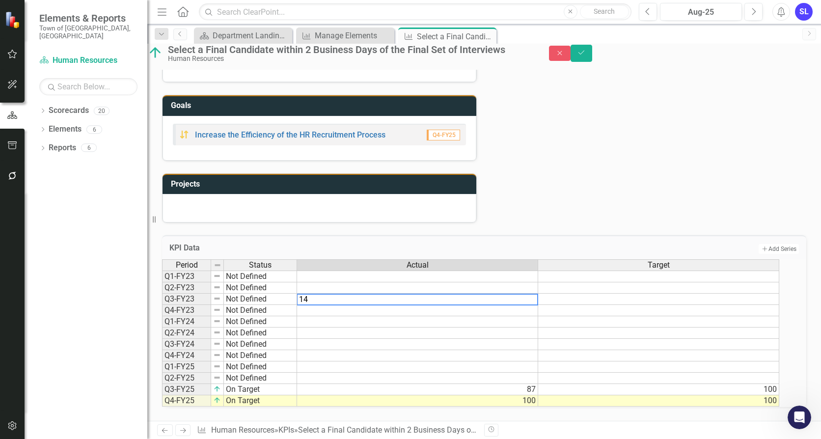
type textarea "14"
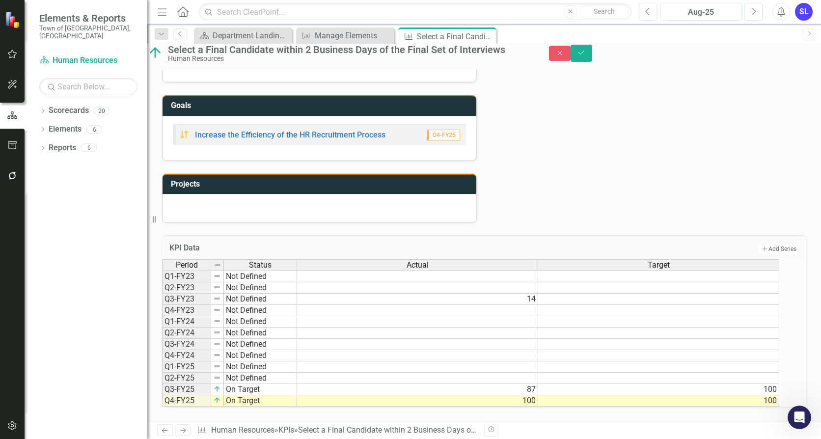
click at [524, 158] on div "Status Update Jun-25 Next Steps Jun-25 Challenges/Barriers Jun-25 Tags Org Effe…" at bounding box center [484, 26] width 659 height 393
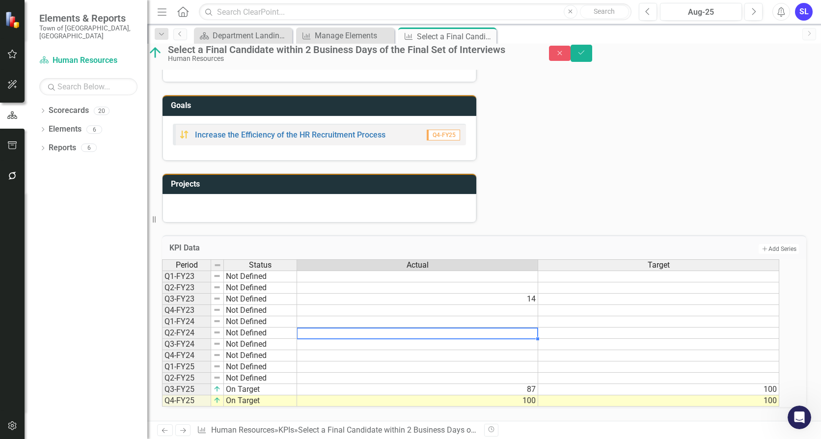
click at [508, 328] on td at bounding box center [417, 333] width 241 height 11
click at [493, 350] on td at bounding box center [417, 355] width 241 height 11
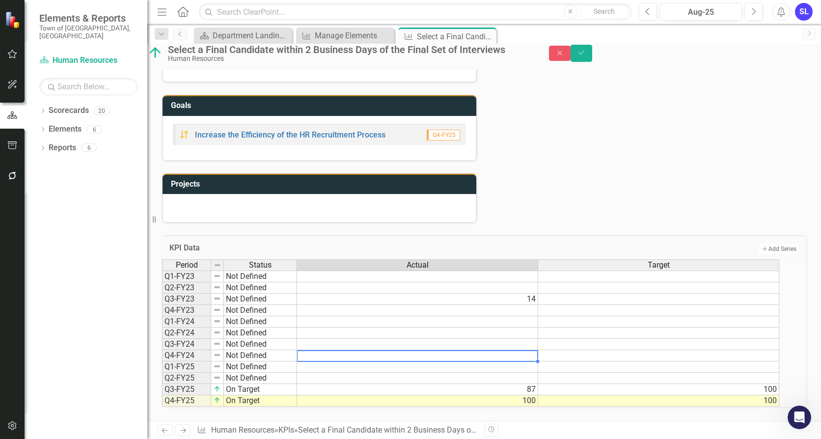
click at [493, 350] on td at bounding box center [417, 355] width 241 height 11
type textarea "47"
click at [492, 147] on div "Status Update Jun-25 Next Steps Jun-25 Challenges/Barriers Jun-25 Tags Org Effe…" at bounding box center [484, 26] width 659 height 393
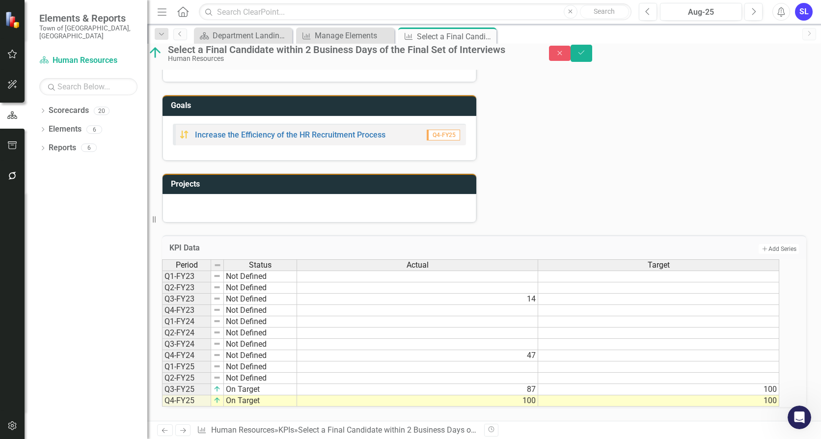
click at [558, 243] on td "Add Add Series" at bounding box center [620, 249] width 360 height 13
click at [529, 294] on td "14" at bounding box center [417, 299] width 241 height 11
click at [586, 56] on icon "Save" at bounding box center [581, 52] width 9 height 7
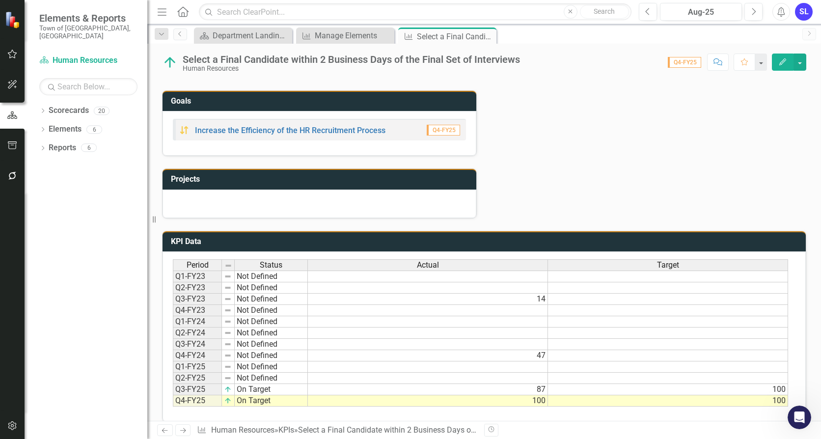
scroll to position [323, 0]
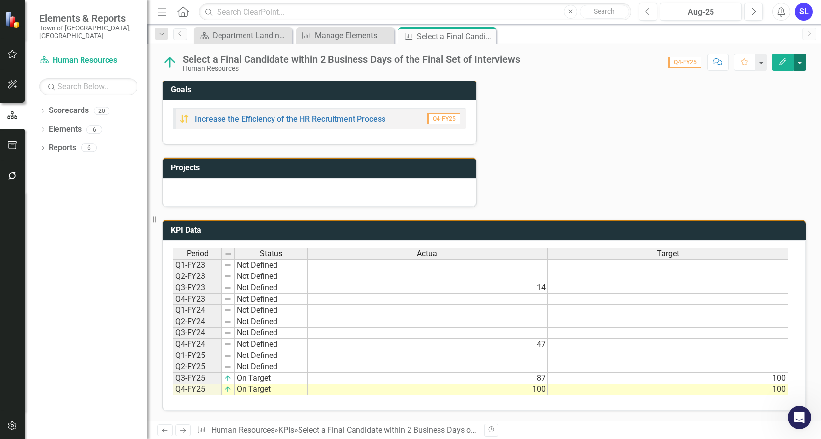
click at [804, 66] on button "button" at bounding box center [800, 62] width 13 height 17
click at [662, 112] on div "Status Update Jun-25 Next Steps Jun-25 Challenges/Barriers Jun-25 Tags Org Effe…" at bounding box center [484, 10] width 659 height 393
click at [64, 124] on link "Elements" at bounding box center [65, 129] width 33 height 11
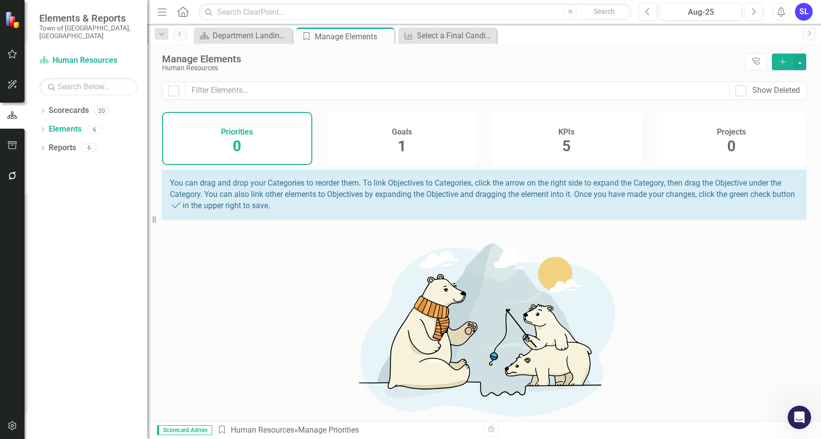
click at [553, 150] on div "KPIs 5" at bounding box center [567, 138] width 150 height 53
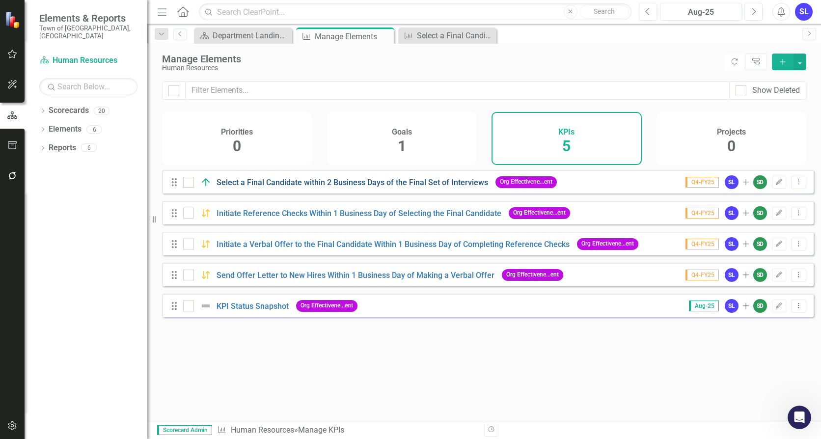
click at [292, 187] on link "Select a Final Candidate within 2 Business Days of the Final Set of Interviews" at bounding box center [353, 182] width 272 height 9
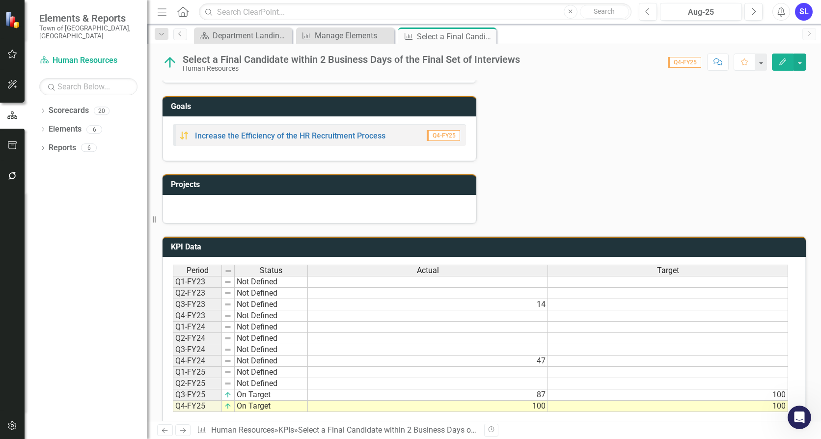
scroll to position [323, 0]
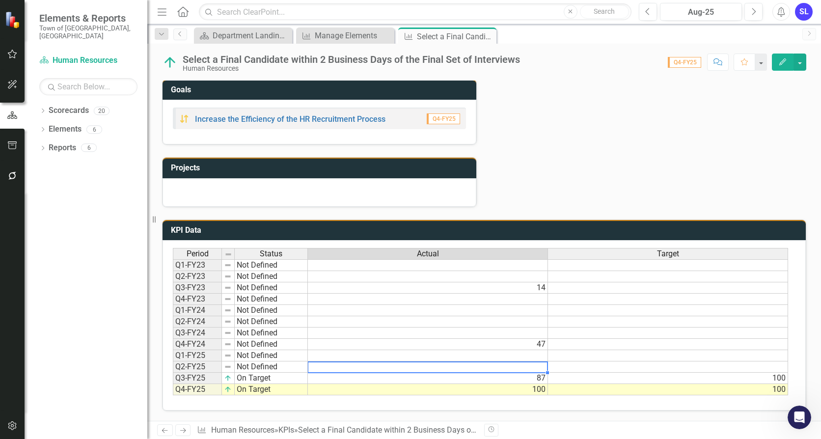
click at [368, 367] on td at bounding box center [428, 367] width 240 height 11
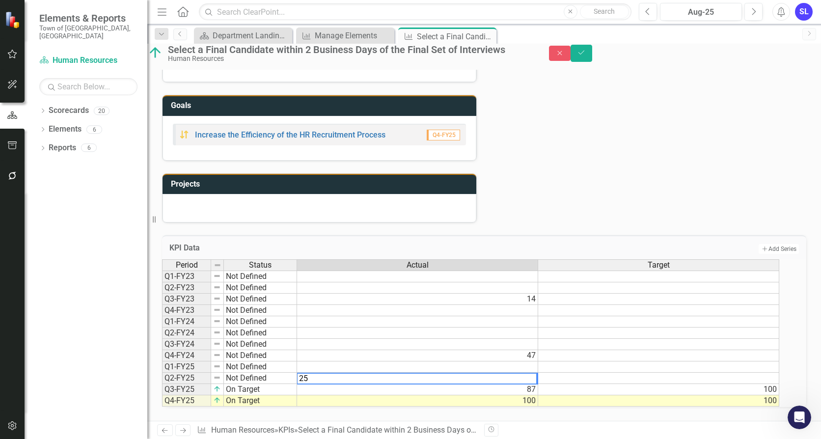
type textarea "25"
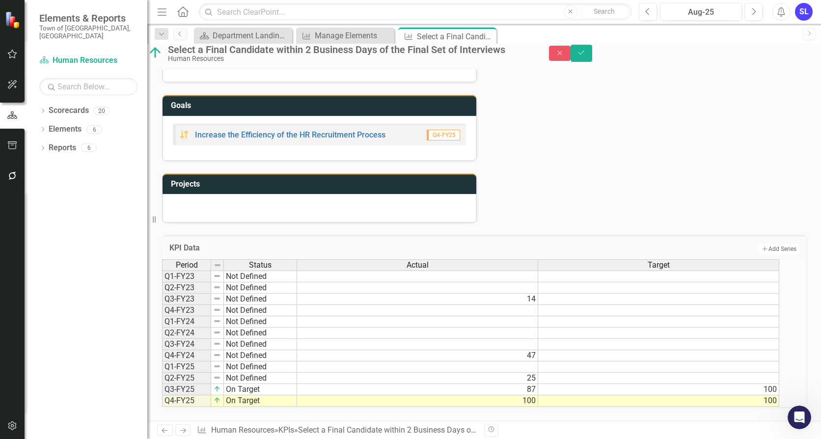
click at [553, 125] on div "Status Update Jun-25 Next Steps Jun-25 Challenges/Barriers Jun-25 Tags Org Effe…" at bounding box center [484, 26] width 659 height 393
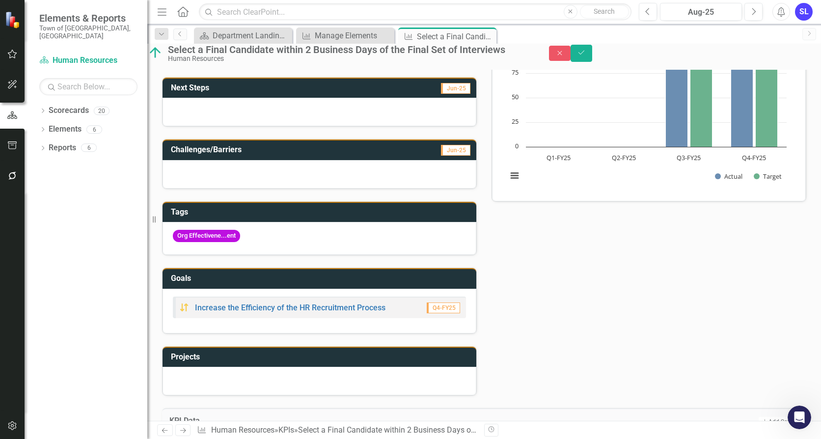
scroll to position [78, 0]
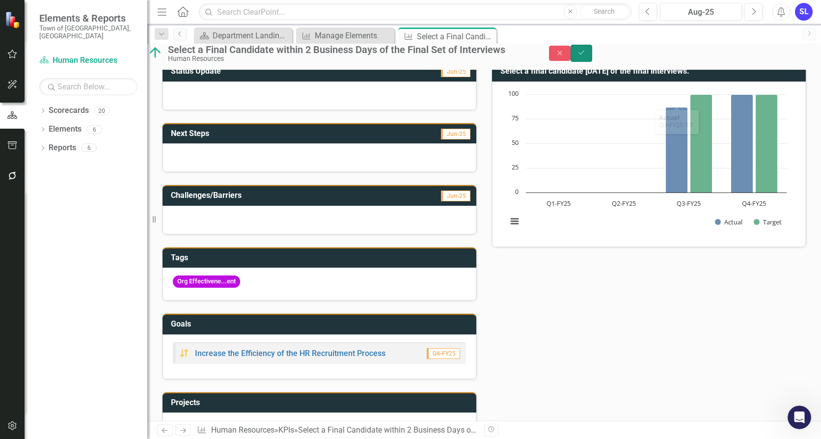
click at [592, 57] on button "Save" at bounding box center [582, 53] width 22 height 17
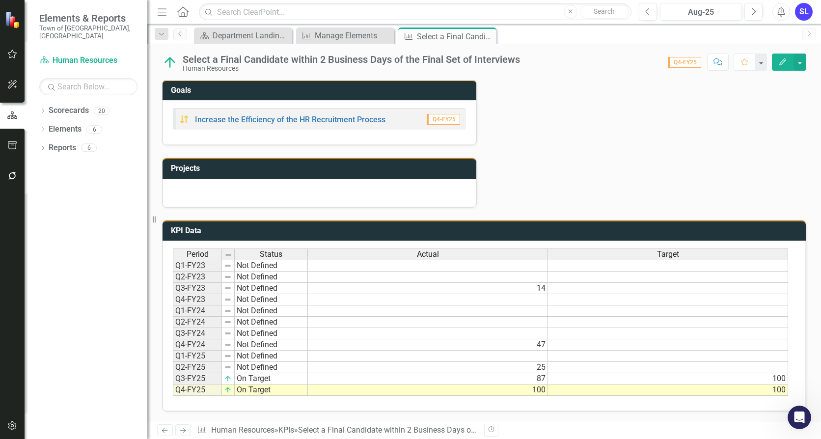
scroll to position [323, 0]
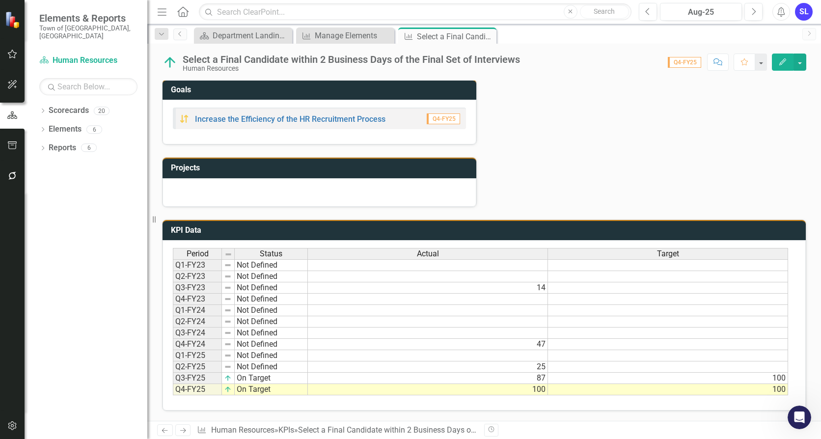
click at [540, 290] on td "14" at bounding box center [428, 287] width 240 height 11
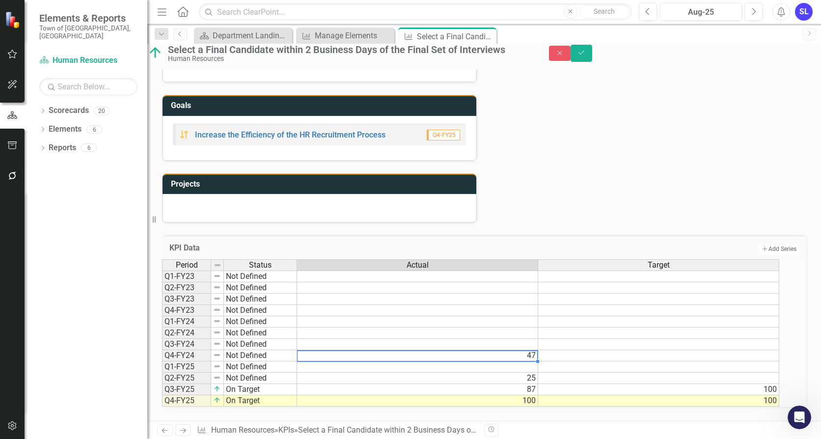
click at [528, 350] on td "47" at bounding box center [417, 355] width 241 height 11
click at [533, 373] on td "25" at bounding box center [417, 378] width 241 height 11
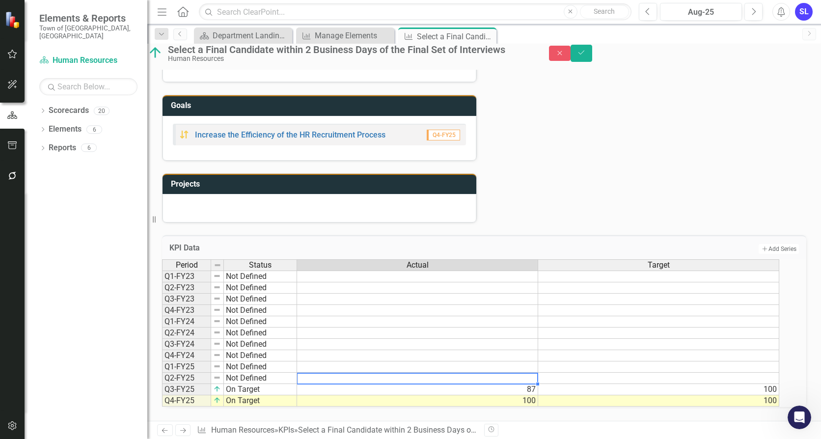
click at [530, 384] on td "87" at bounding box center [417, 389] width 241 height 11
type textarea "100"
click at [560, 178] on div "Status Update Jun-25 Next Steps Jun-25 Challenges/Barriers Jun-25 Tags Org Effe…" at bounding box center [484, 26] width 659 height 393
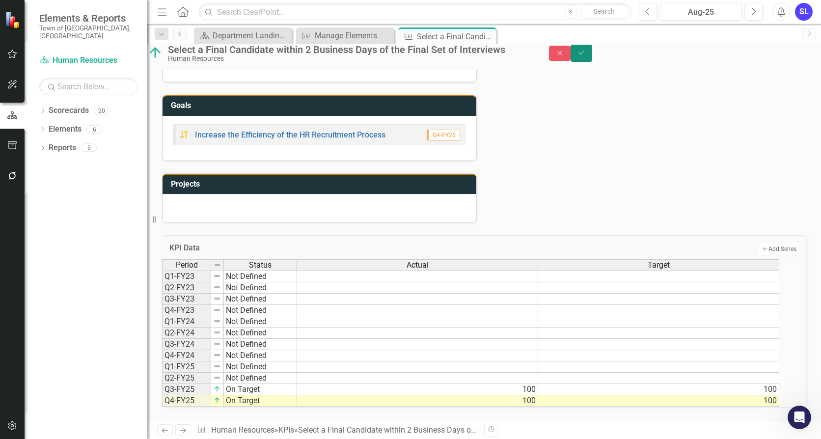
click at [586, 56] on icon "Save" at bounding box center [581, 52] width 9 height 7
